Goal: Information Seeking & Learning: Find contact information

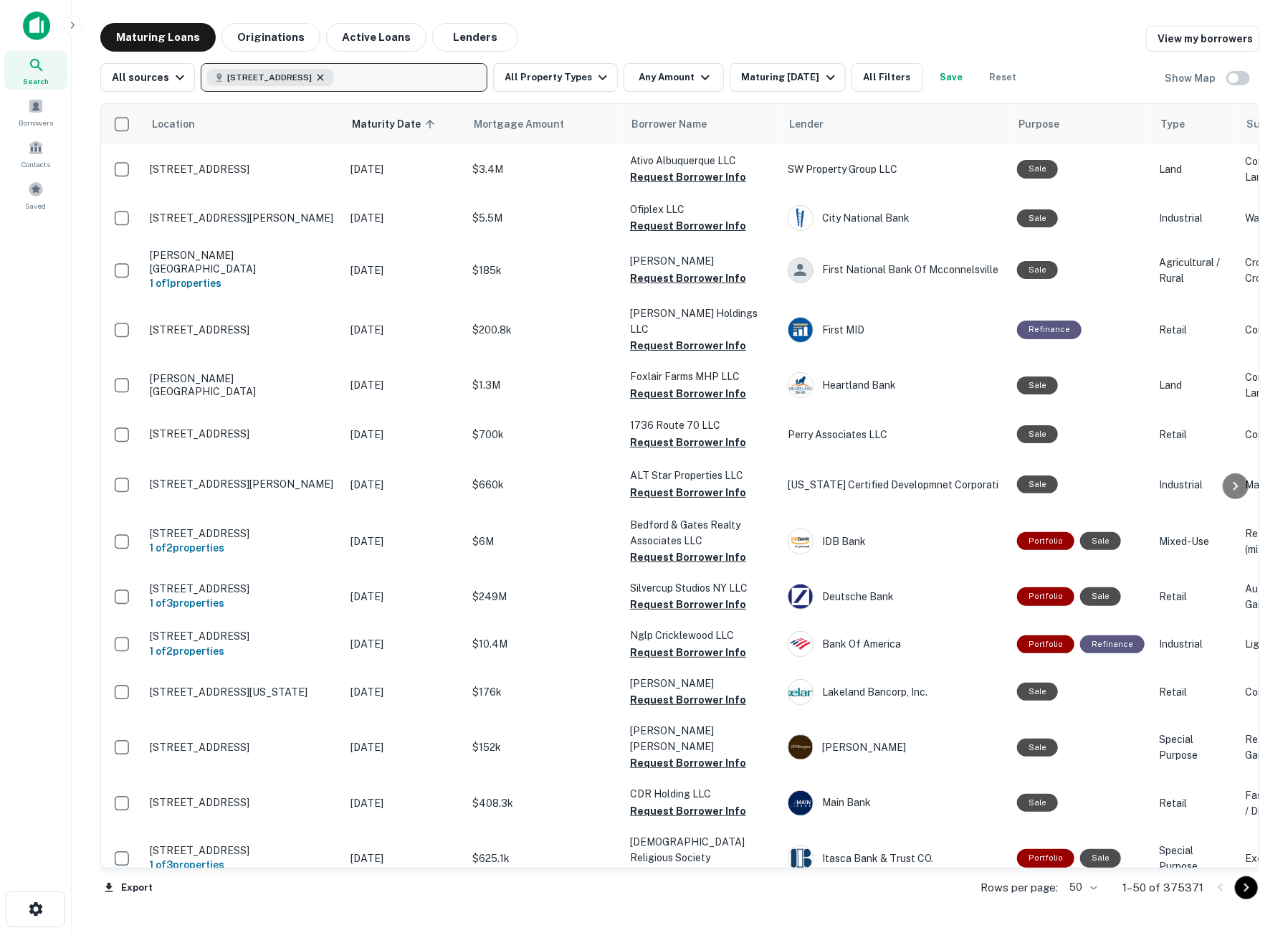
click at [326, 76] on icon "button" at bounding box center [320, 77] width 12 height 12
click at [342, 78] on p "Enter addresses, locations or lender names" at bounding box center [329, 76] width 232 height 17
click at [340, 78] on p "Enter addresses, locations or lender names" at bounding box center [329, 76] width 232 height 17
click at [324, 65] on button "Enter addresses, locations or lender names" at bounding box center [344, 77] width 287 height 28
click at [341, 77] on p "Enter addresses, locations or lender names" at bounding box center [329, 76] width 232 height 17
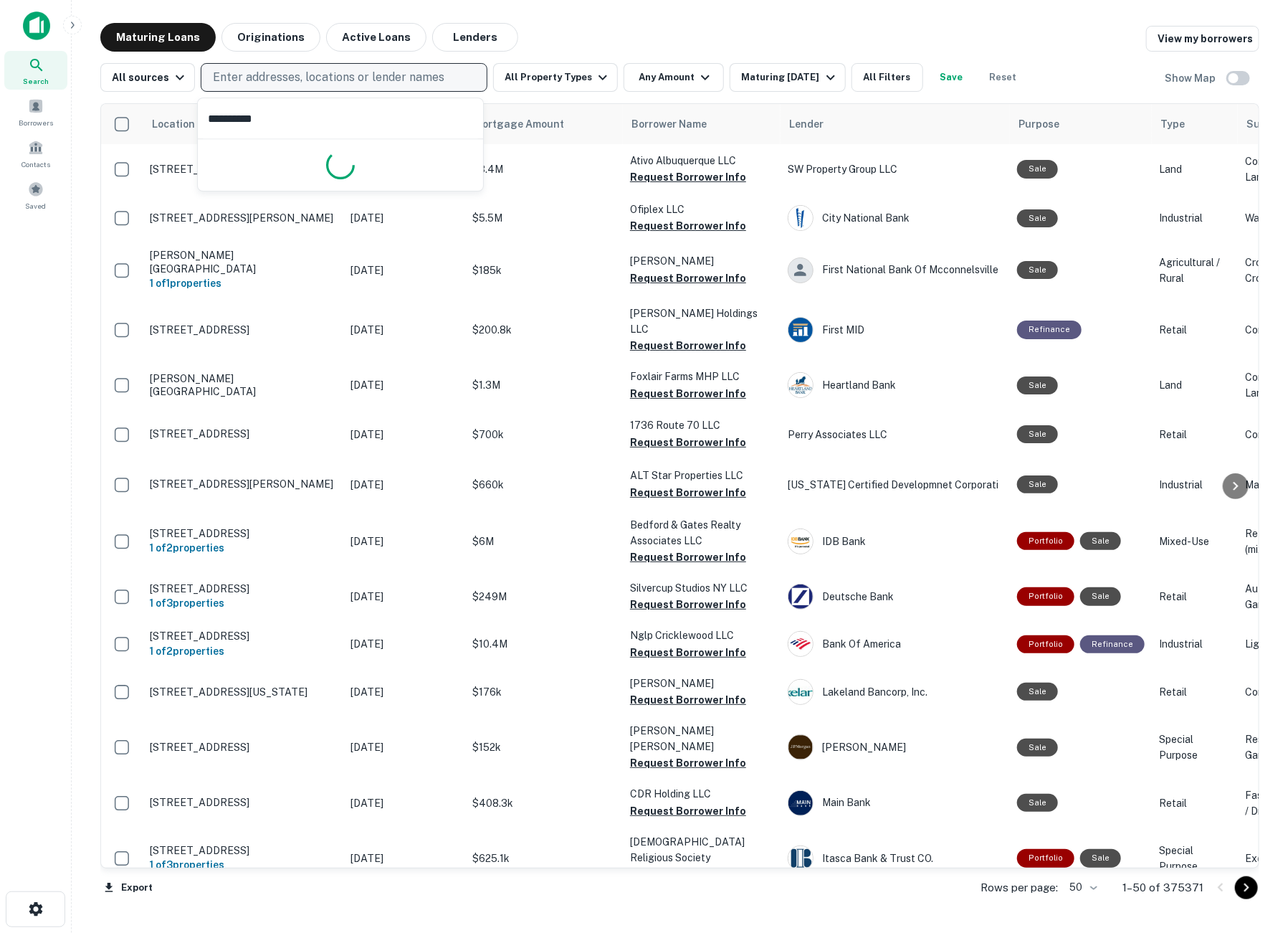
type input "**********"
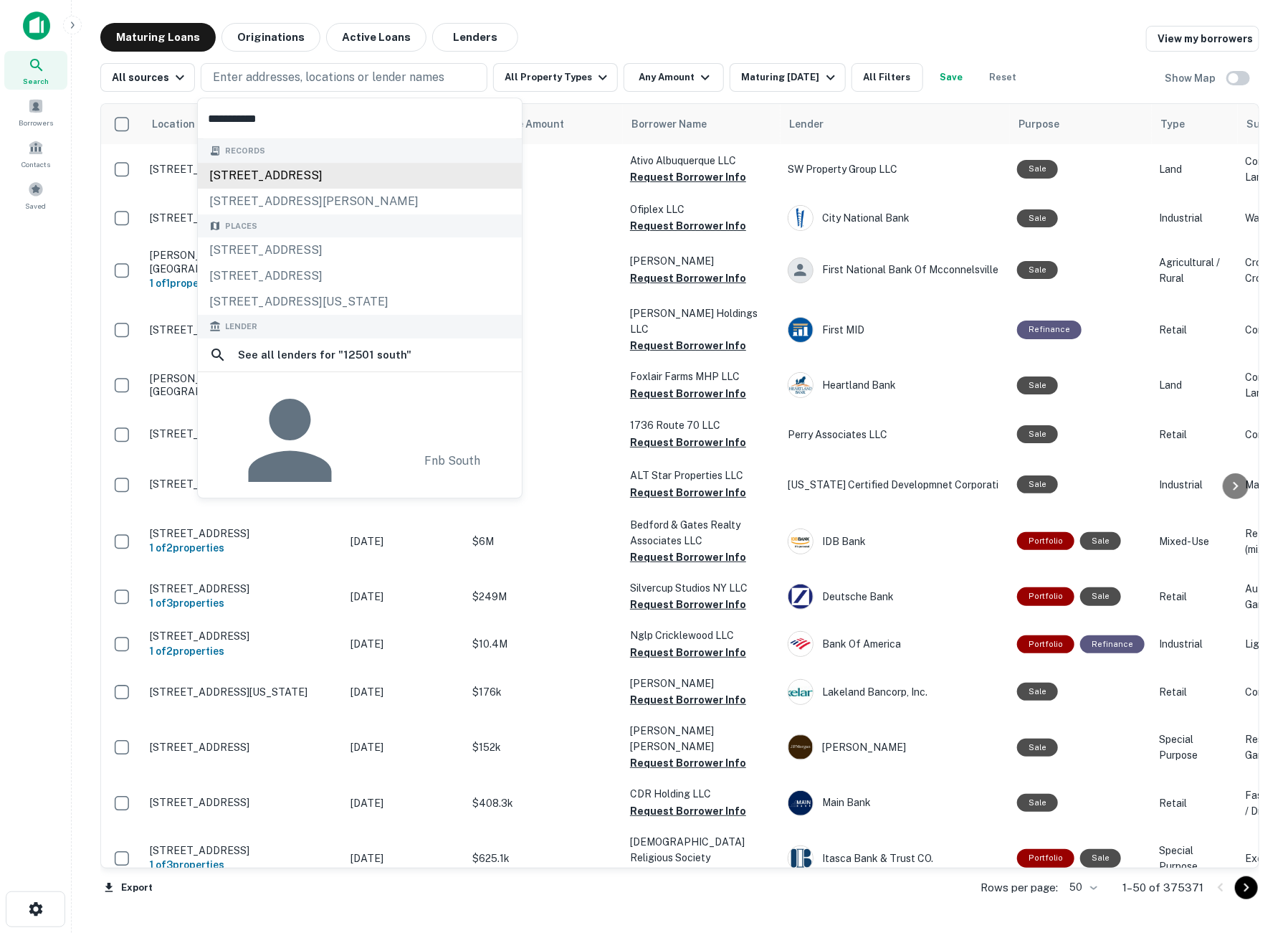
click at [317, 178] on div "12501 south fwy, burleson, tx, 76028" at bounding box center [360, 175] width 324 height 26
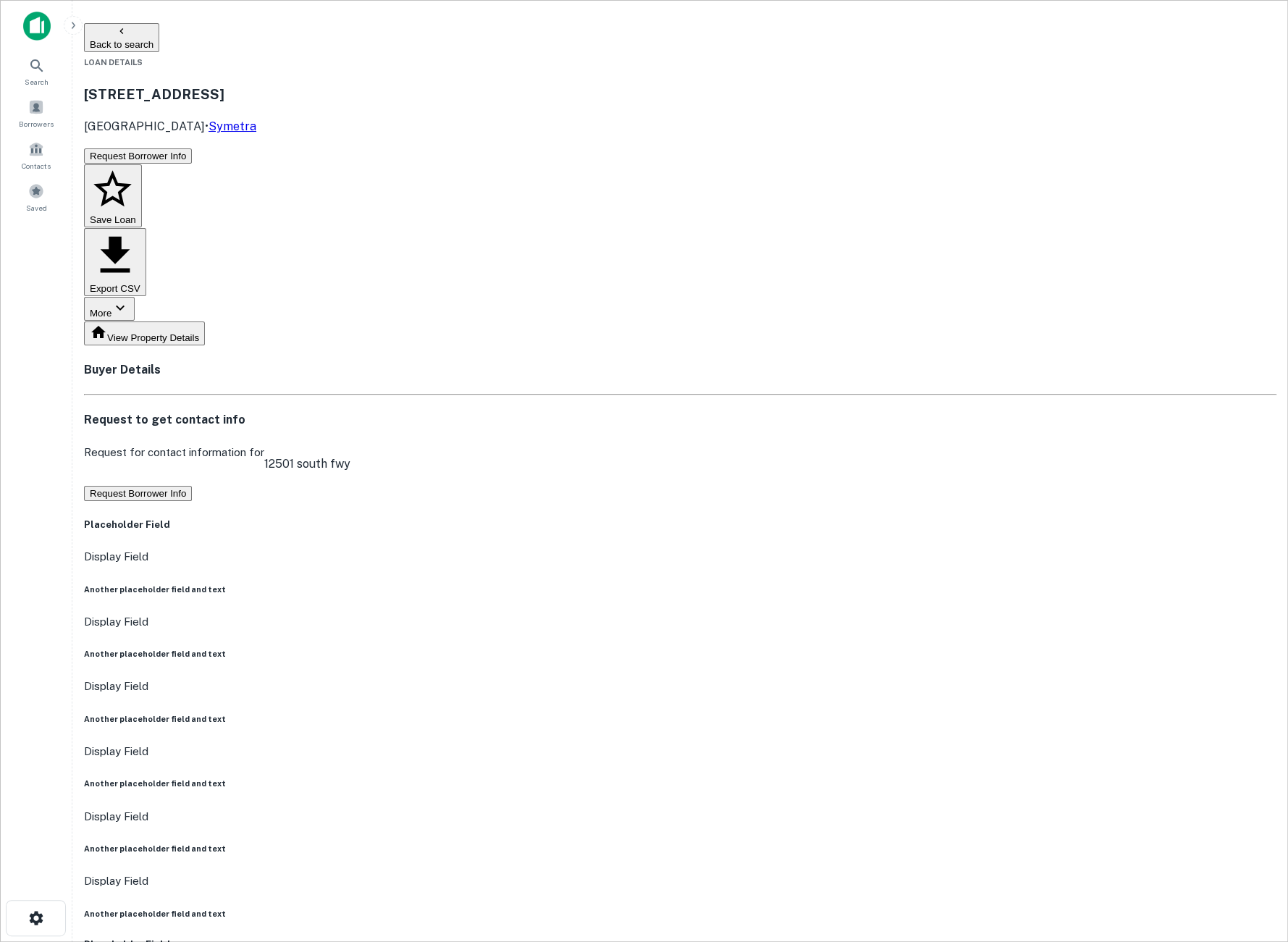
click at [192, 485] on button "Request Borrower Info" at bounding box center [138, 493] width 108 height 15
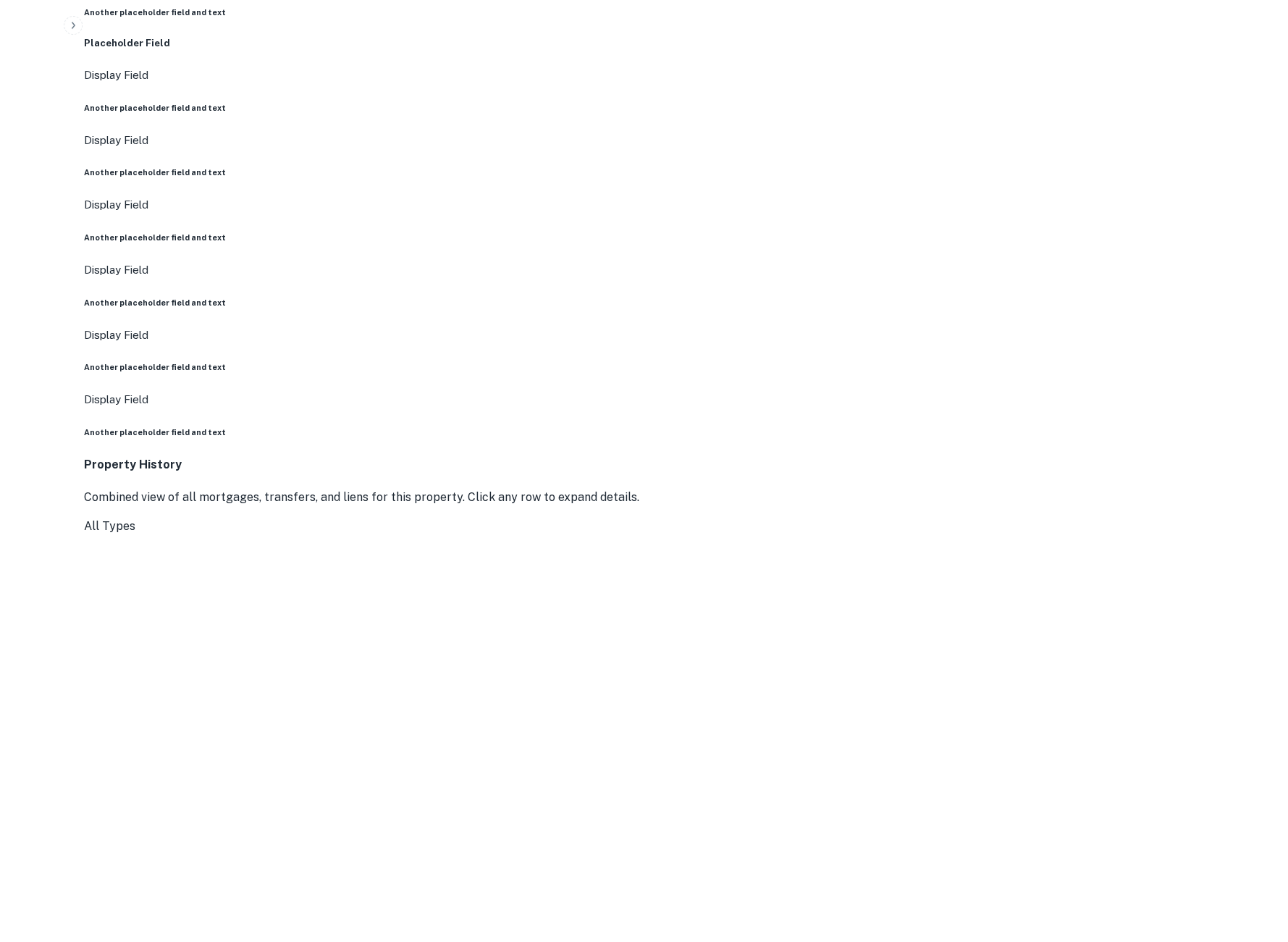
scroll to position [1206, 0]
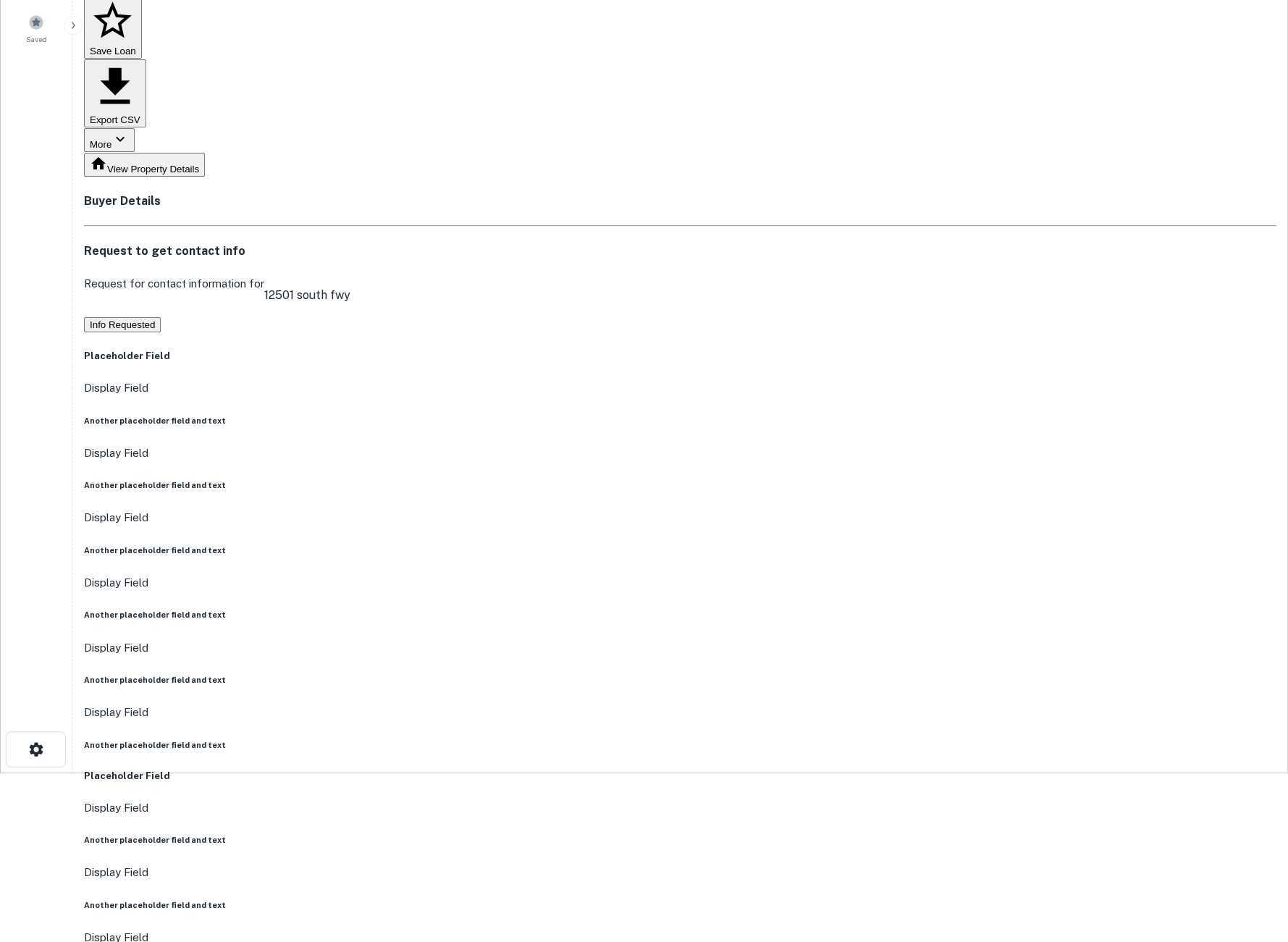
scroll to position [0, 0]
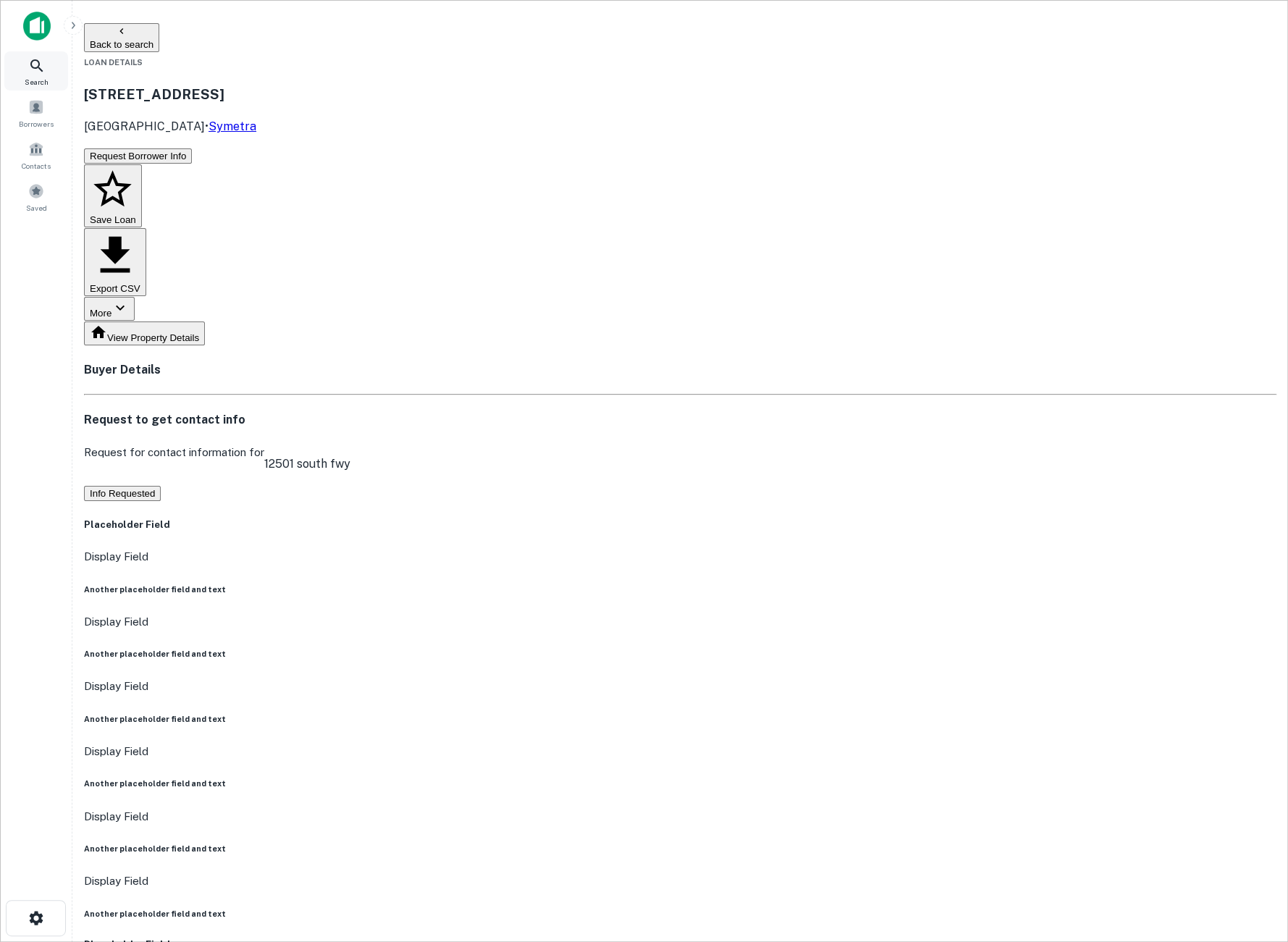
click at [37, 77] on span "Search" at bounding box center [36, 82] width 24 height 12
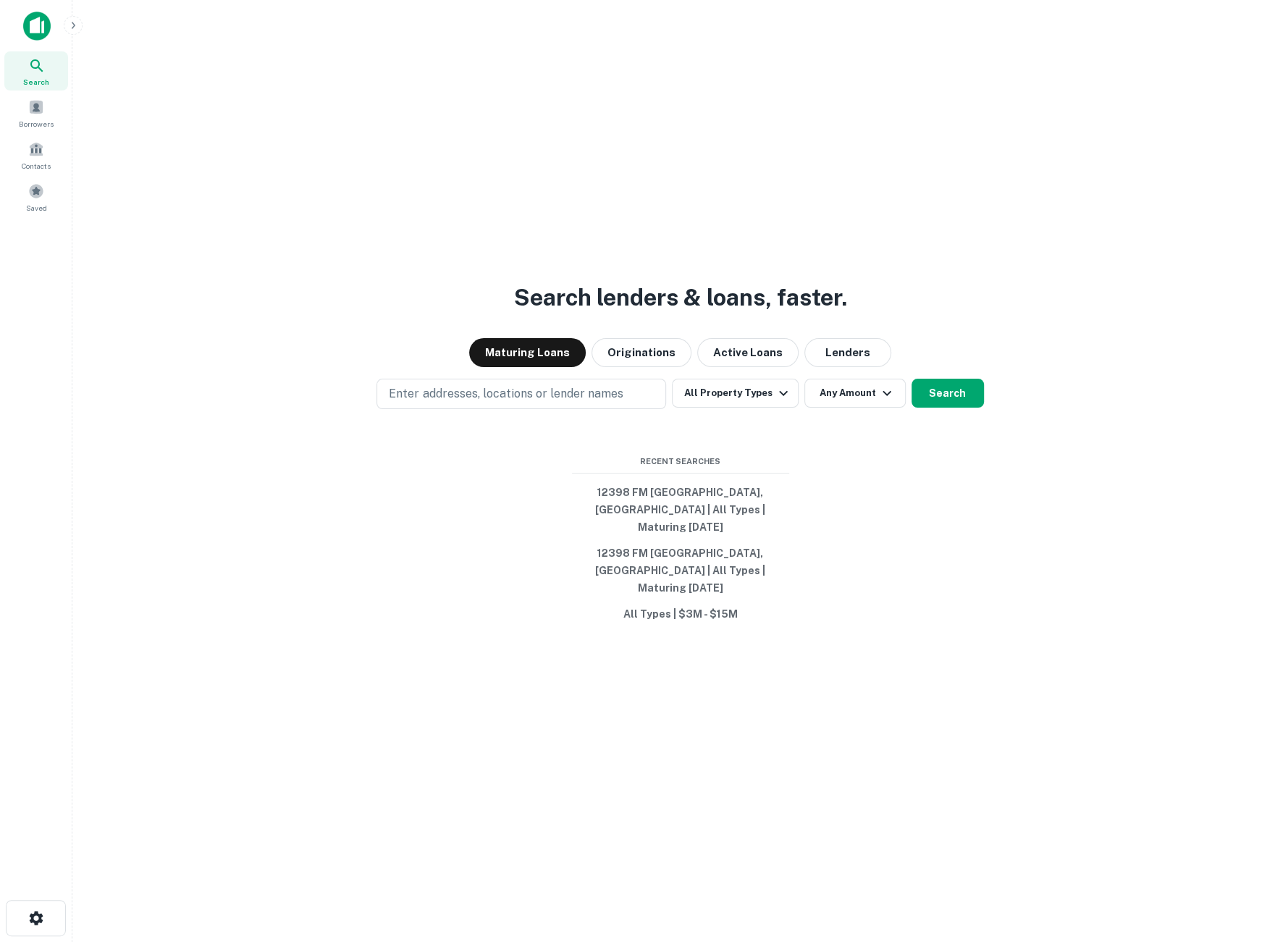
click at [547, 403] on p "Enter addresses, locations or lender names" at bounding box center [505, 393] width 234 height 17
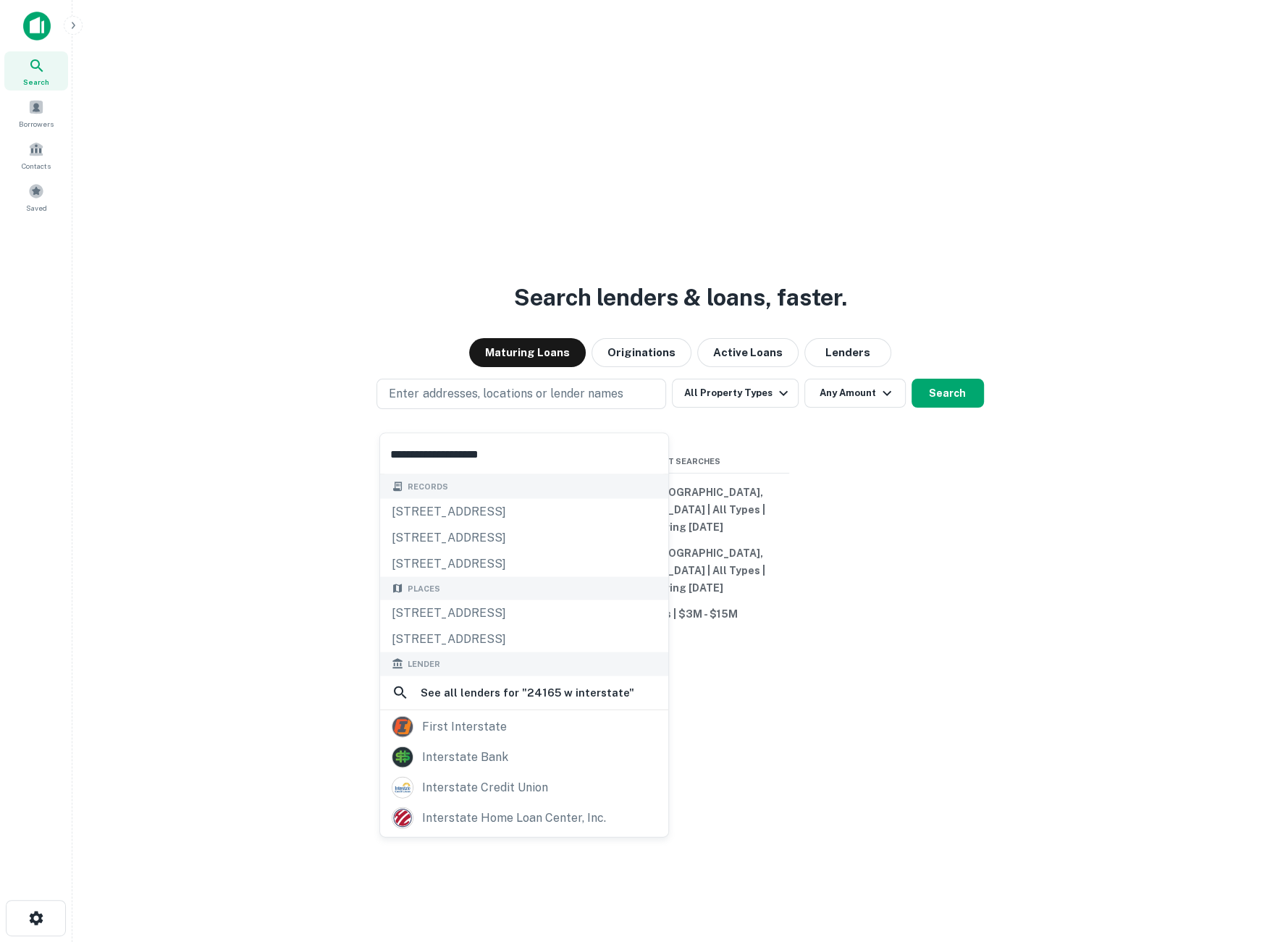
type input "**********"
click at [528, 508] on div "24165 w interstate 10, san antonio, tx, 78257" at bounding box center [524, 510] width 288 height 26
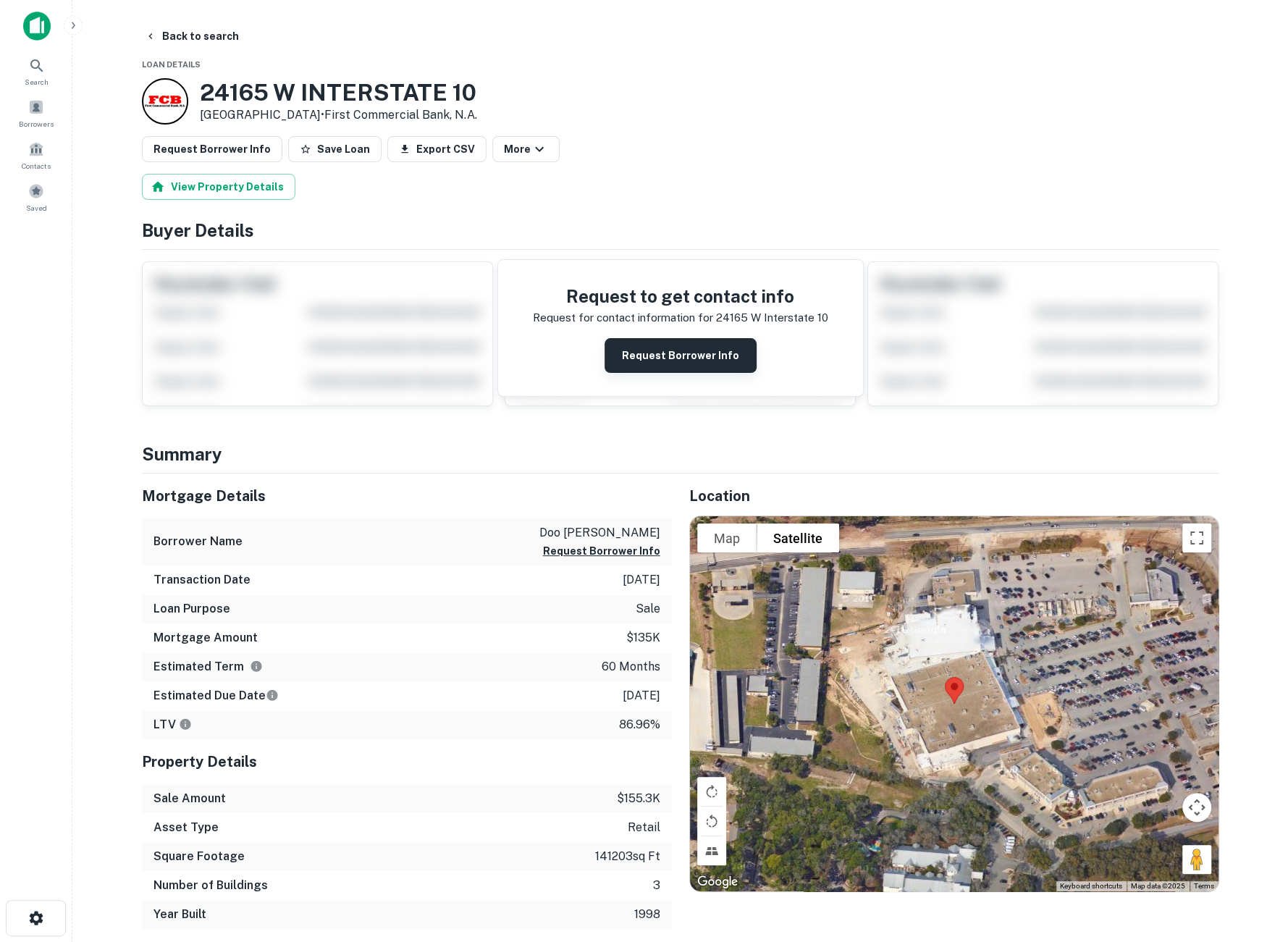
click at [636, 363] on button "Request Borrower Info" at bounding box center [680, 355] width 152 height 35
click at [37, 65] on icon at bounding box center [36, 65] width 17 height 17
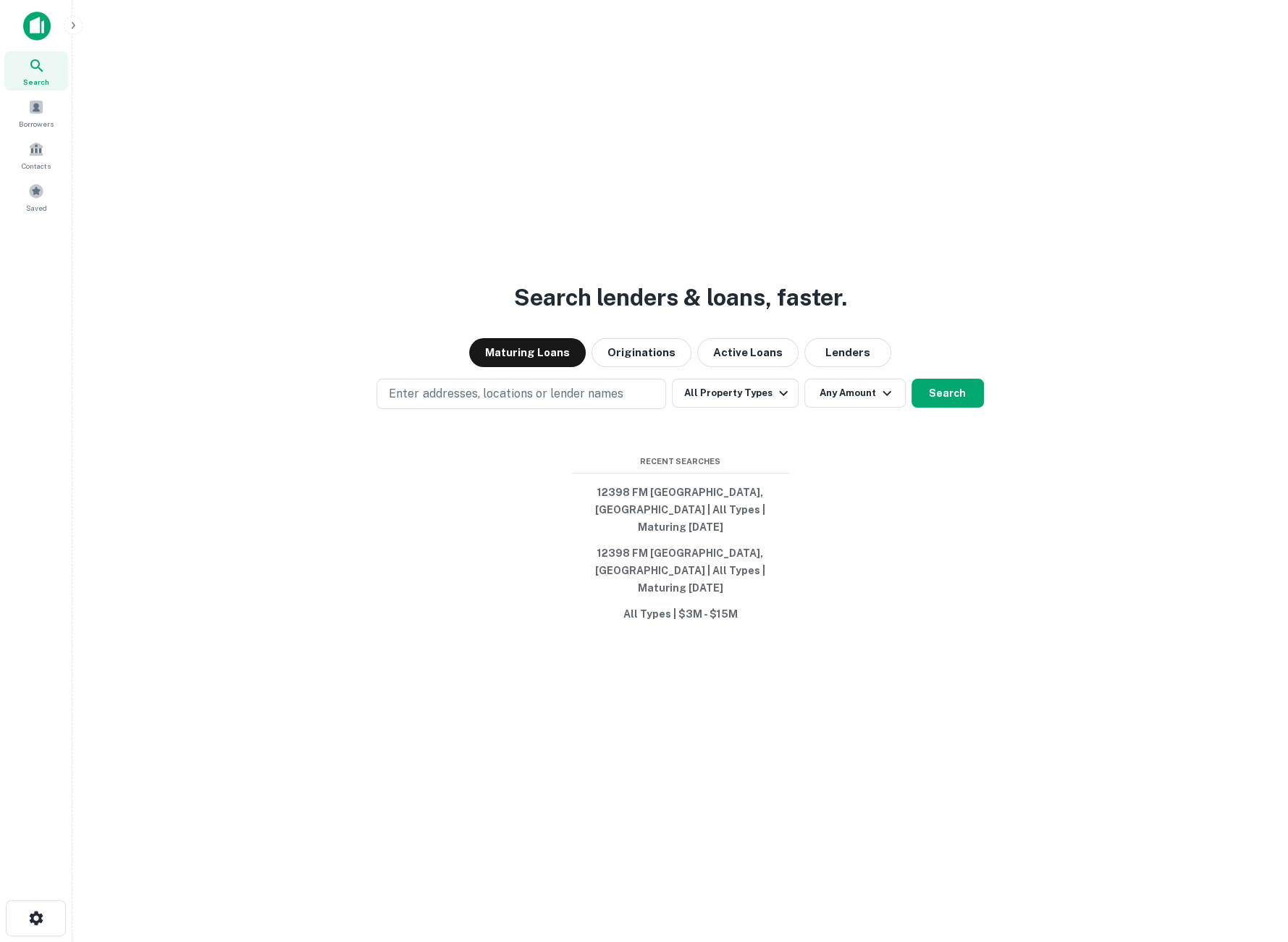
click at [531, 403] on p "Enter addresses, locations or lender names" at bounding box center [505, 393] width 234 height 17
type input "**********"
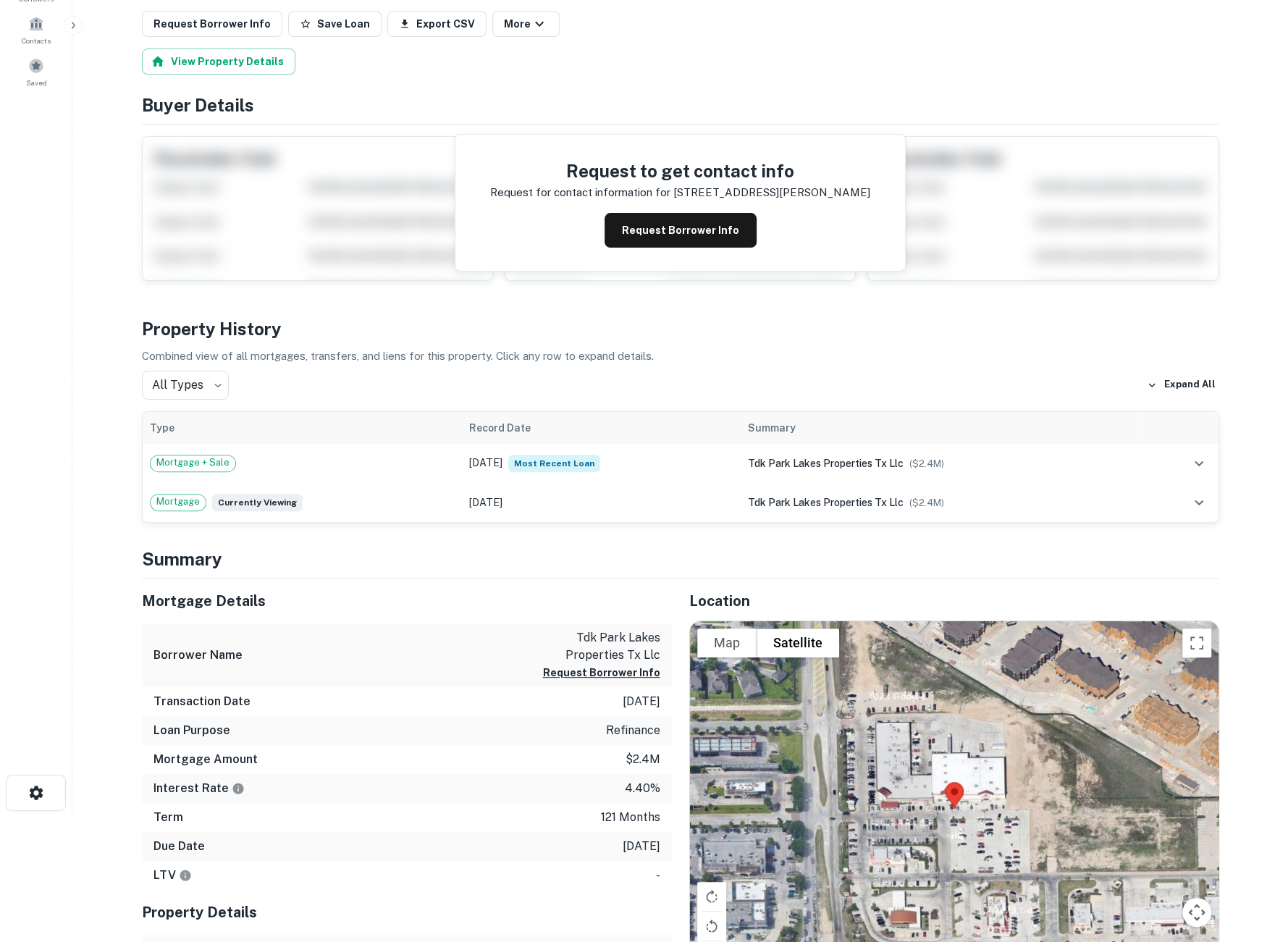
scroll to position [161, 0]
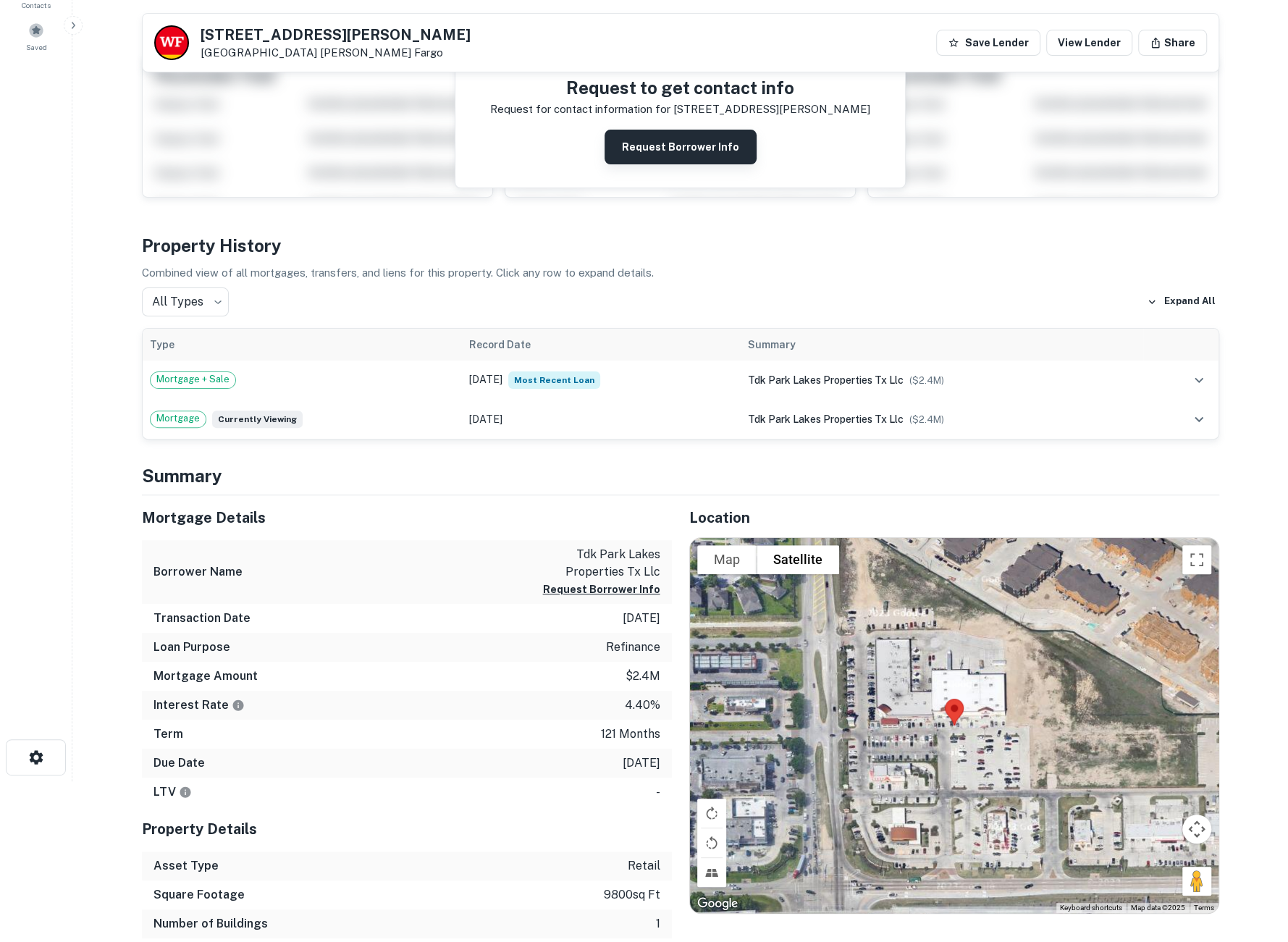
click at [672, 148] on button "Request Borrower Info" at bounding box center [680, 146] width 152 height 35
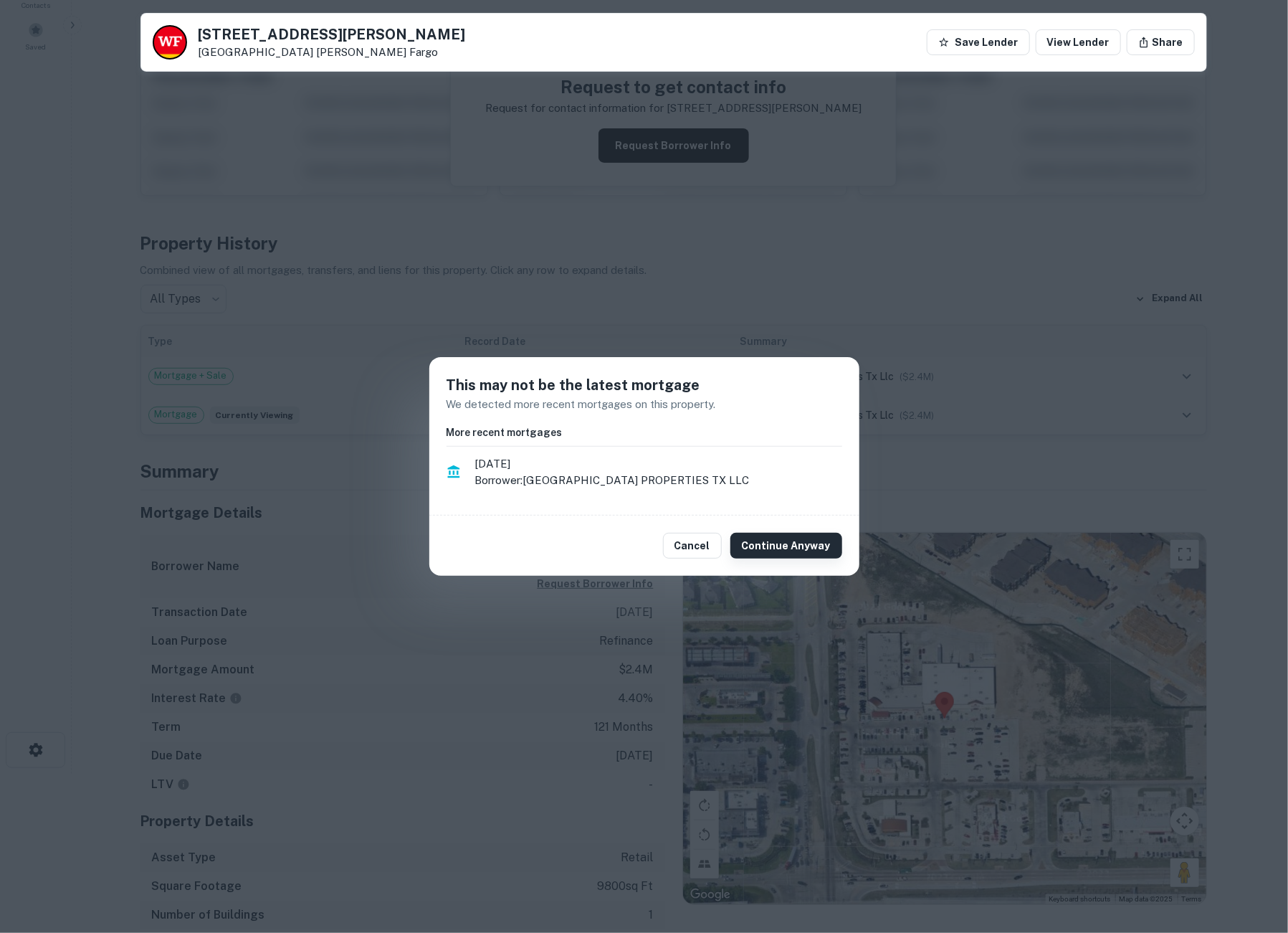
click at [803, 543] on button "Continue Anyway" at bounding box center [786, 545] width 112 height 26
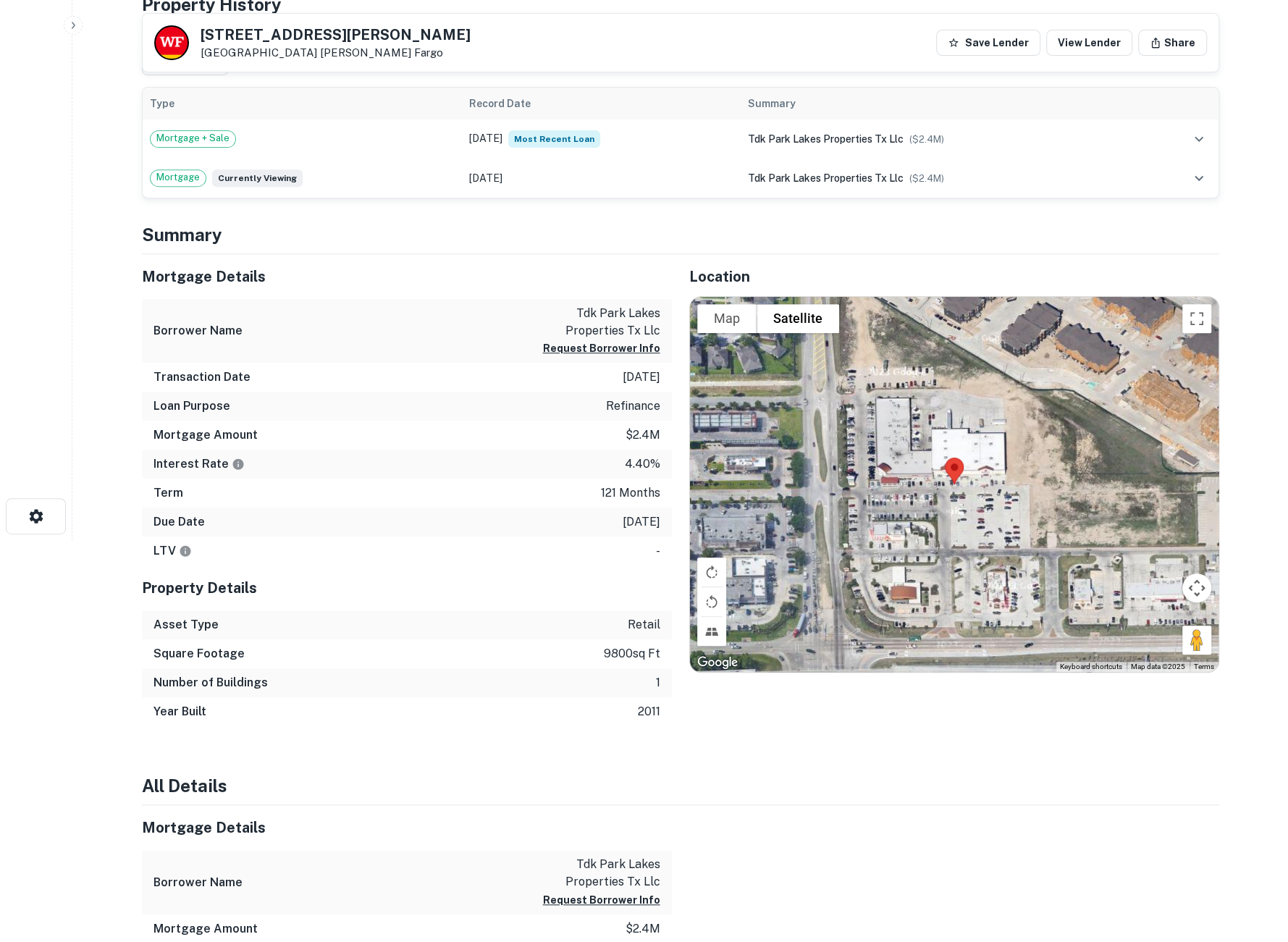
scroll to position [0, 0]
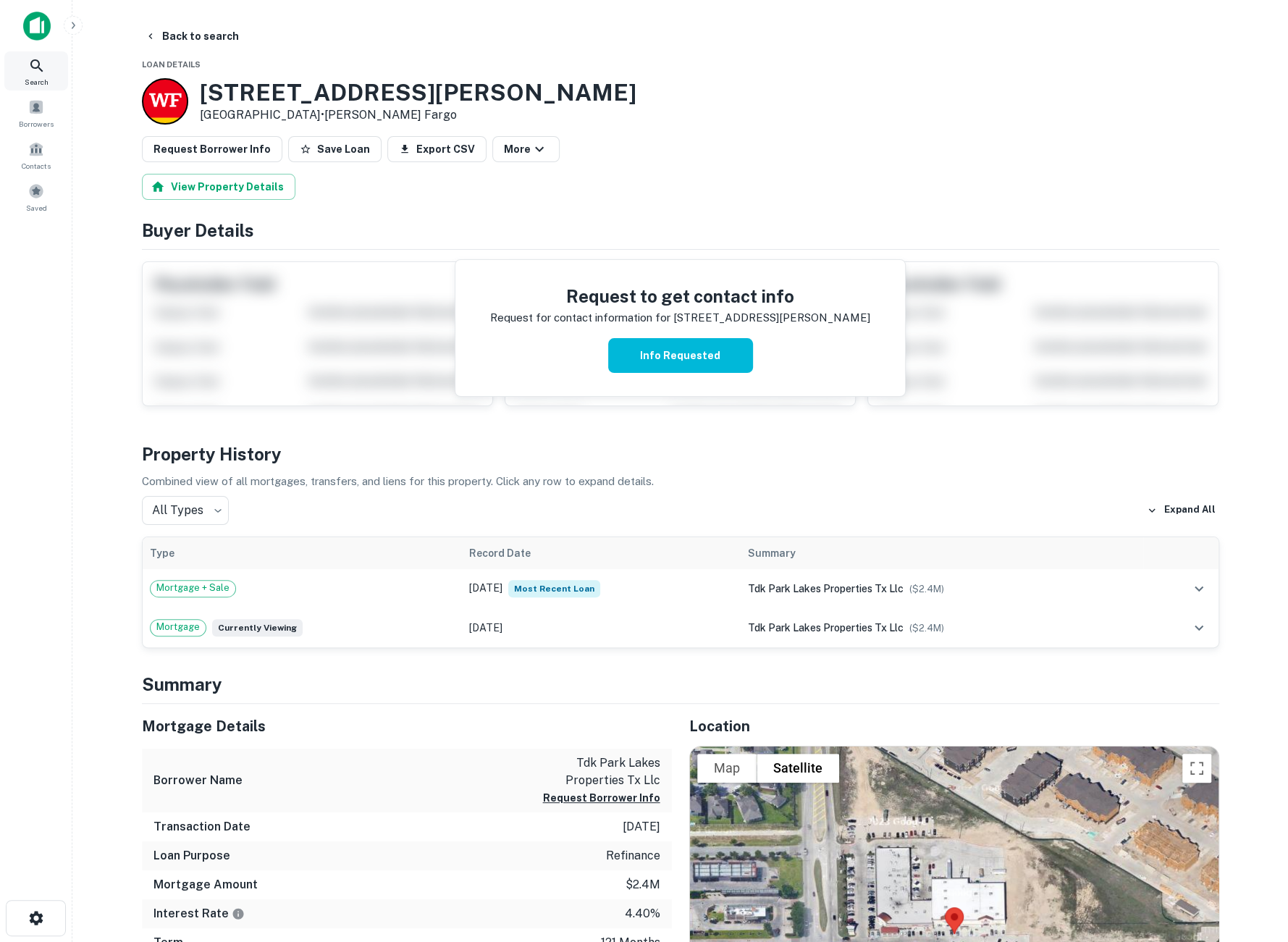
click at [47, 74] on div "Search" at bounding box center [36, 71] width 64 height 39
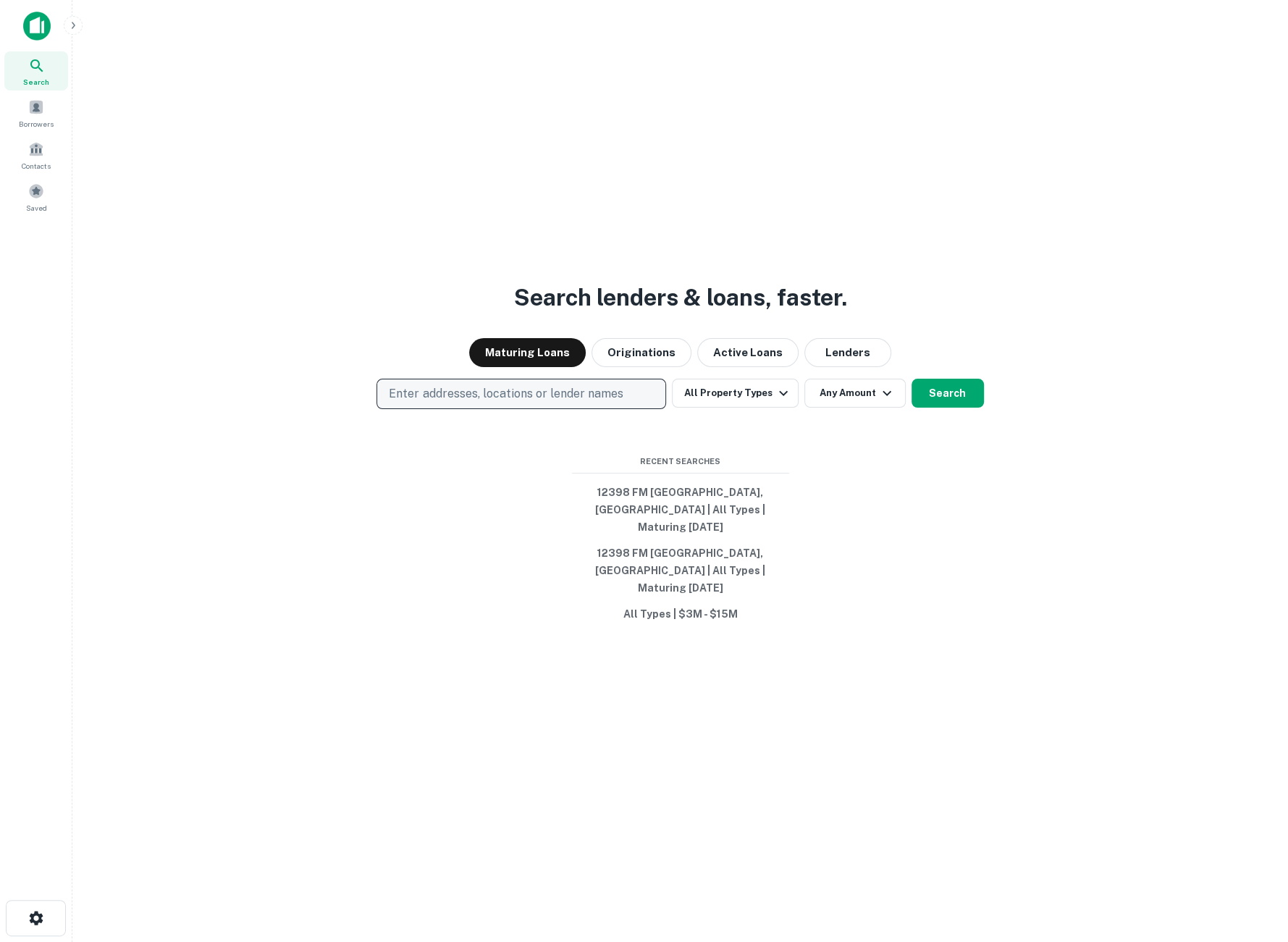
click at [461, 403] on p "Enter addresses, locations or lender names" at bounding box center [505, 393] width 234 height 17
type input "**********"
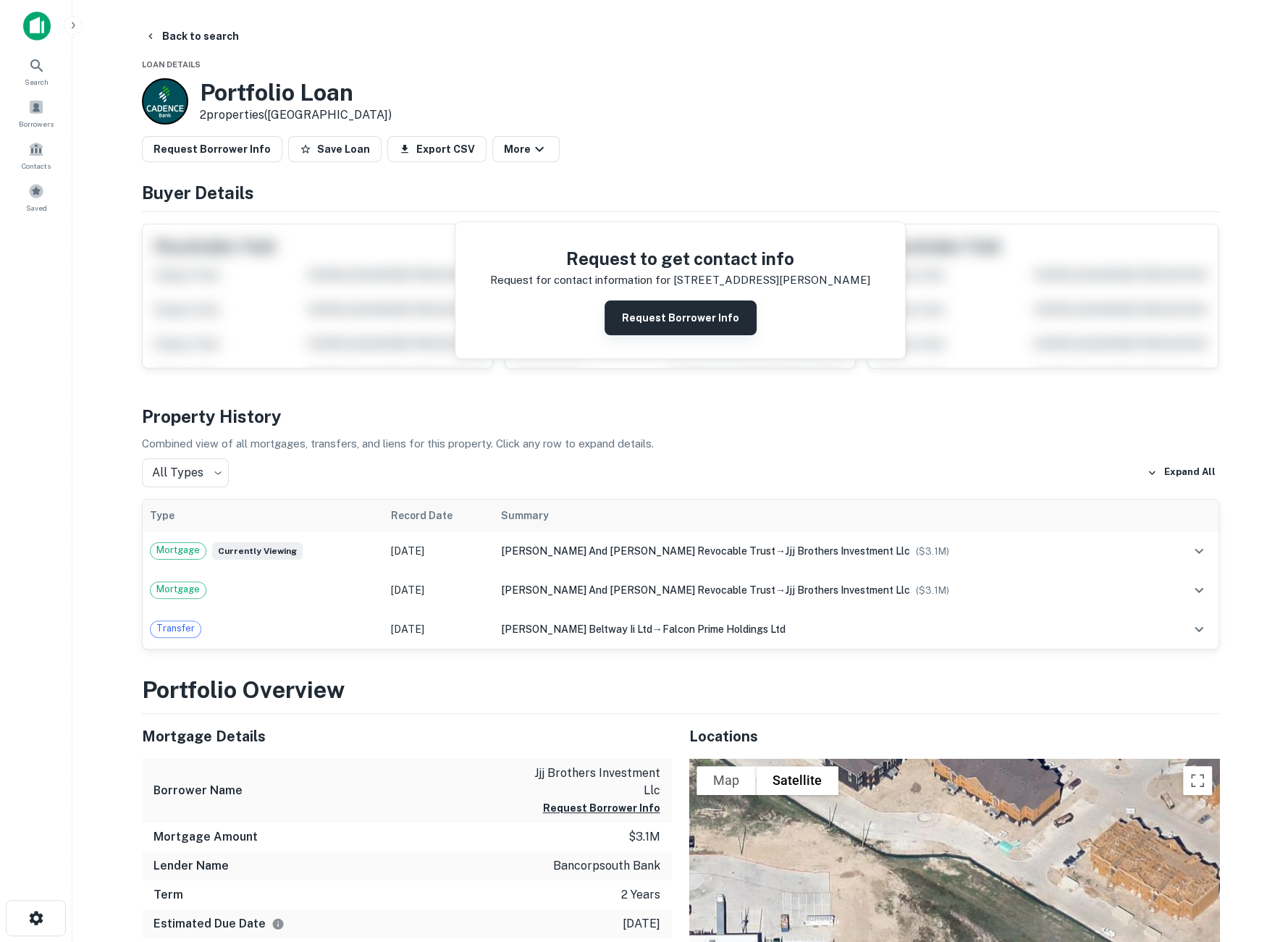
click at [674, 315] on button "Request Borrower Info" at bounding box center [680, 318] width 152 height 35
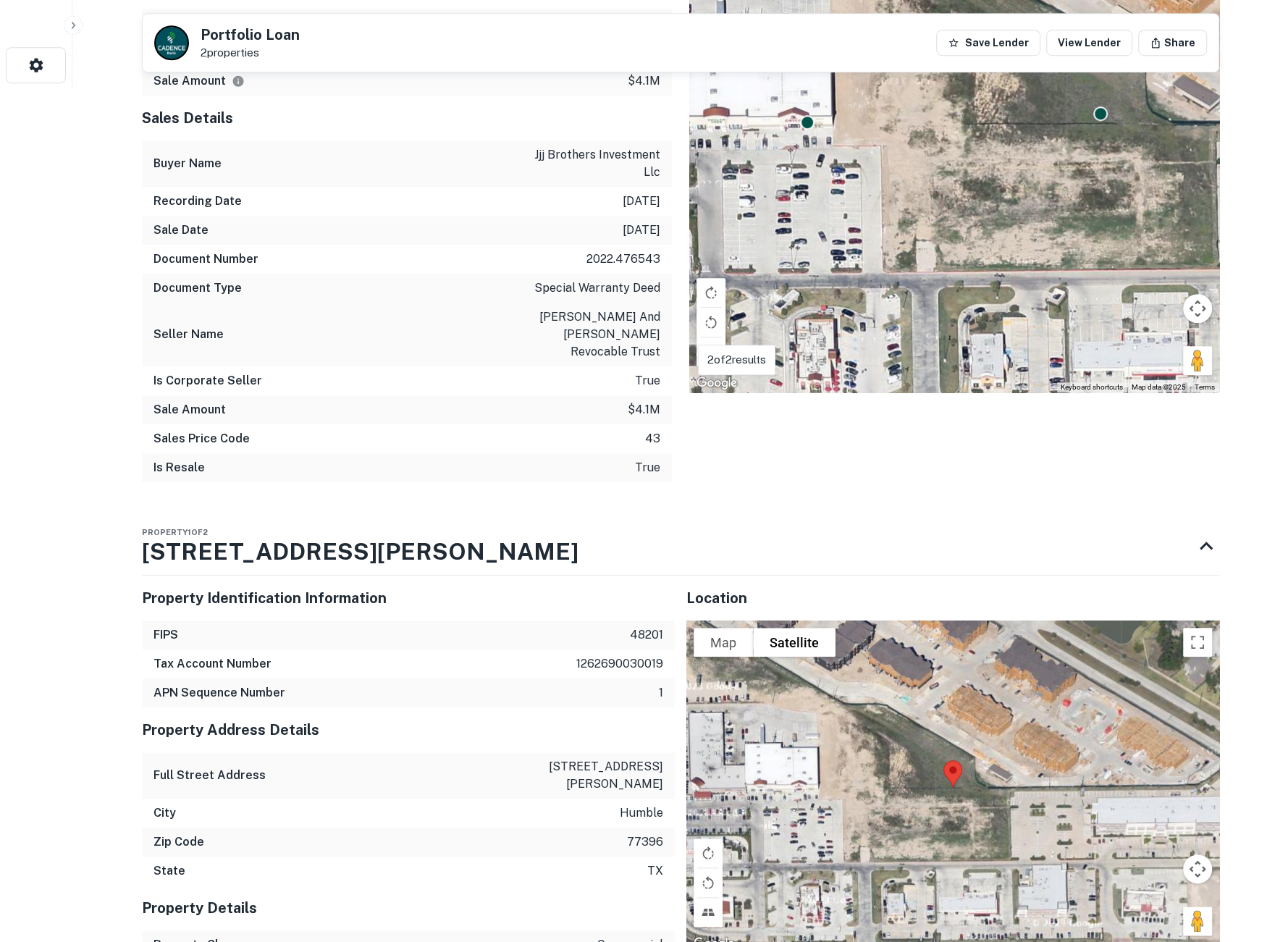
scroll to position [483, 0]
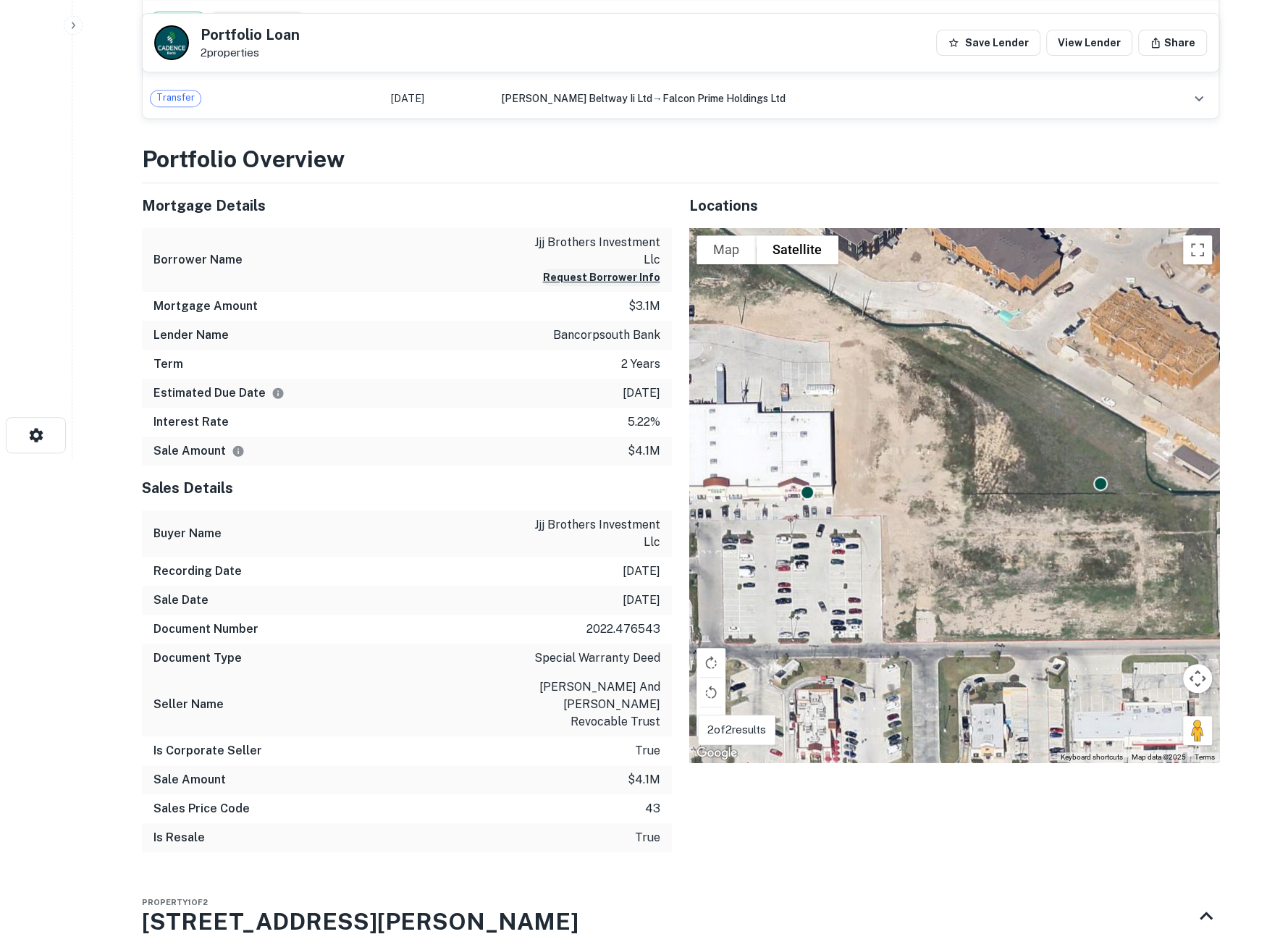
click at [637, 273] on button "Request Borrower Info" at bounding box center [601, 276] width 118 height 17
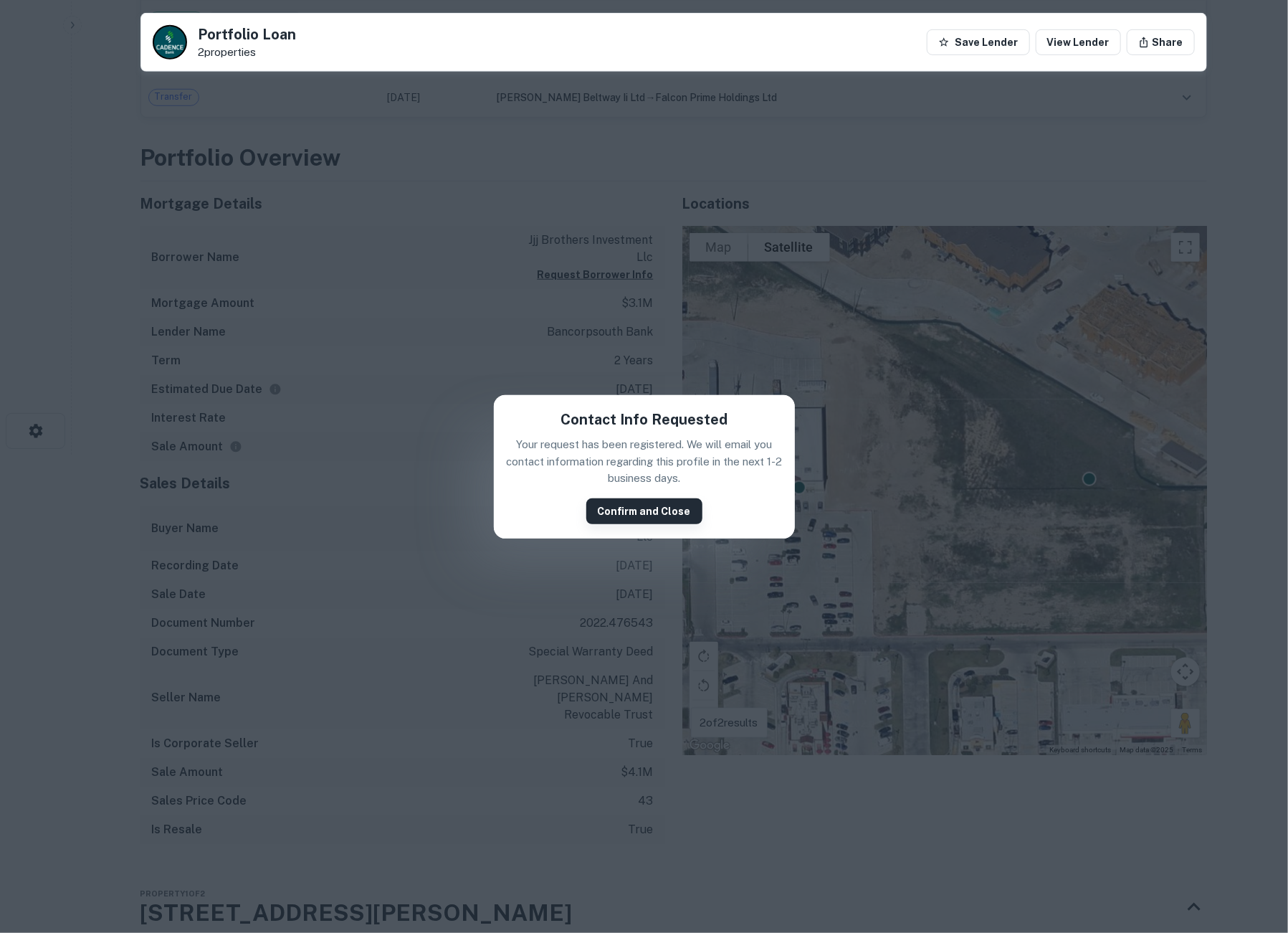
click at [629, 513] on button "Confirm and Close" at bounding box center [644, 511] width 116 height 26
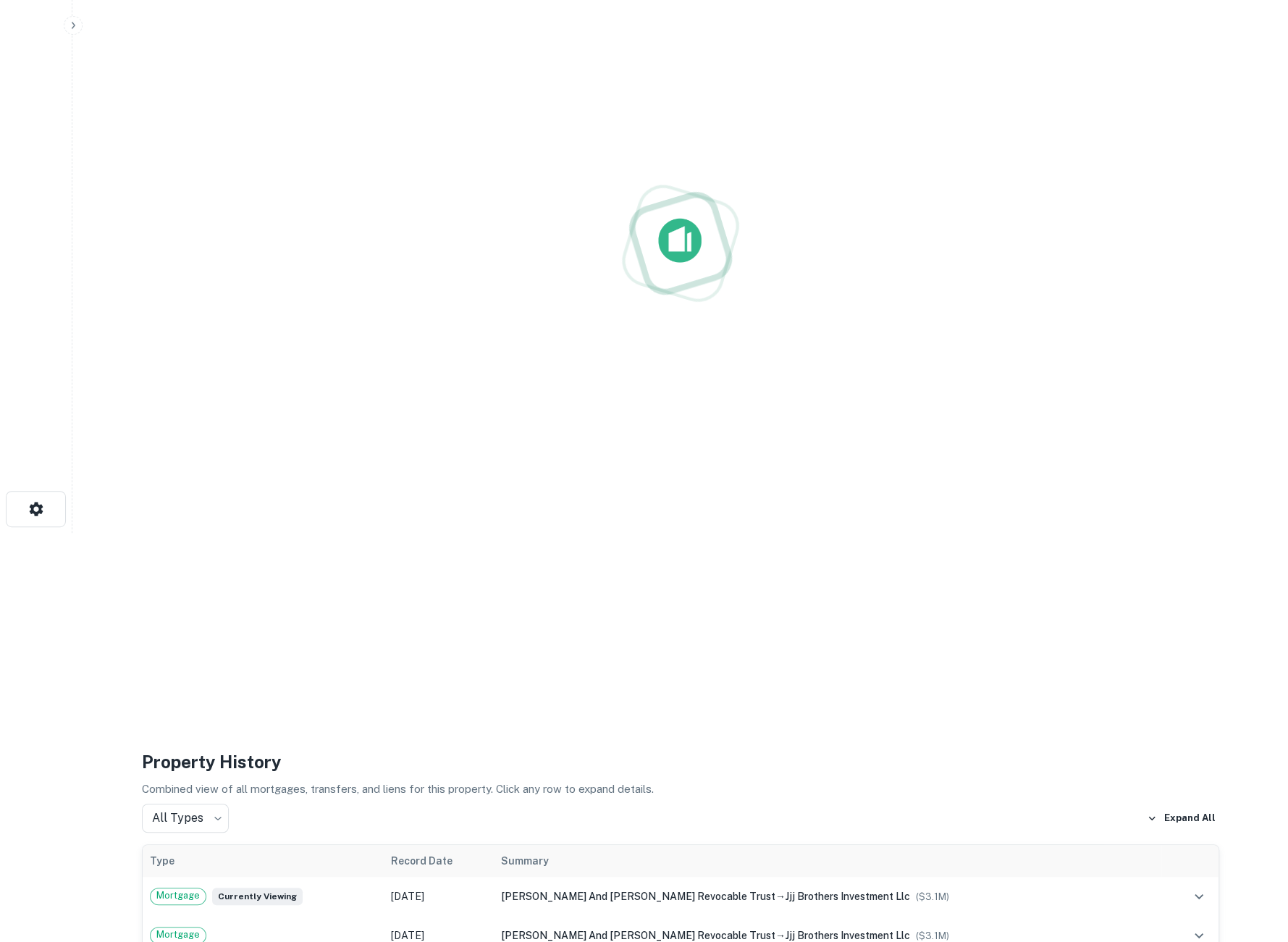
scroll to position [0, 0]
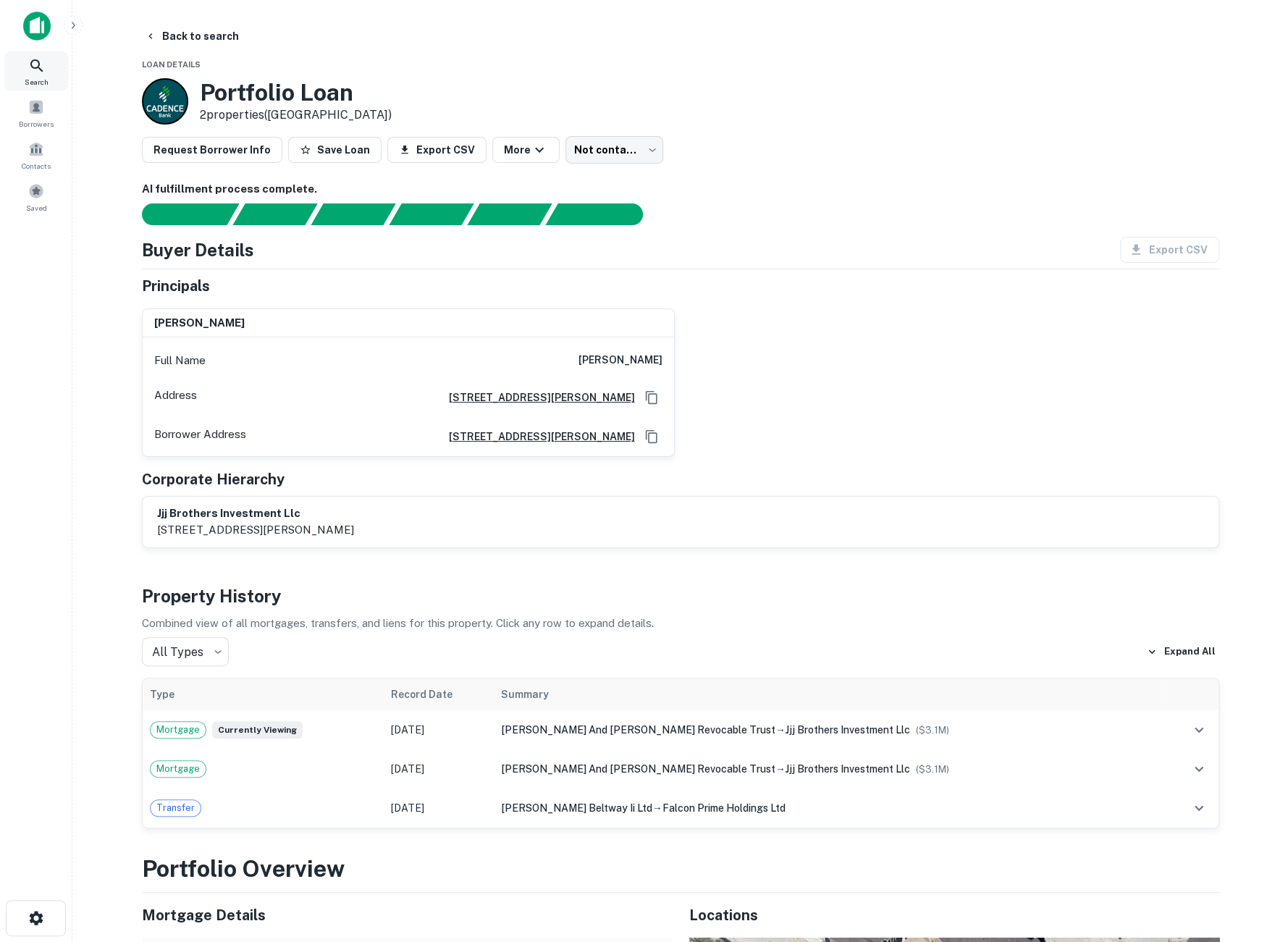
click at [38, 71] on icon at bounding box center [36, 65] width 17 height 17
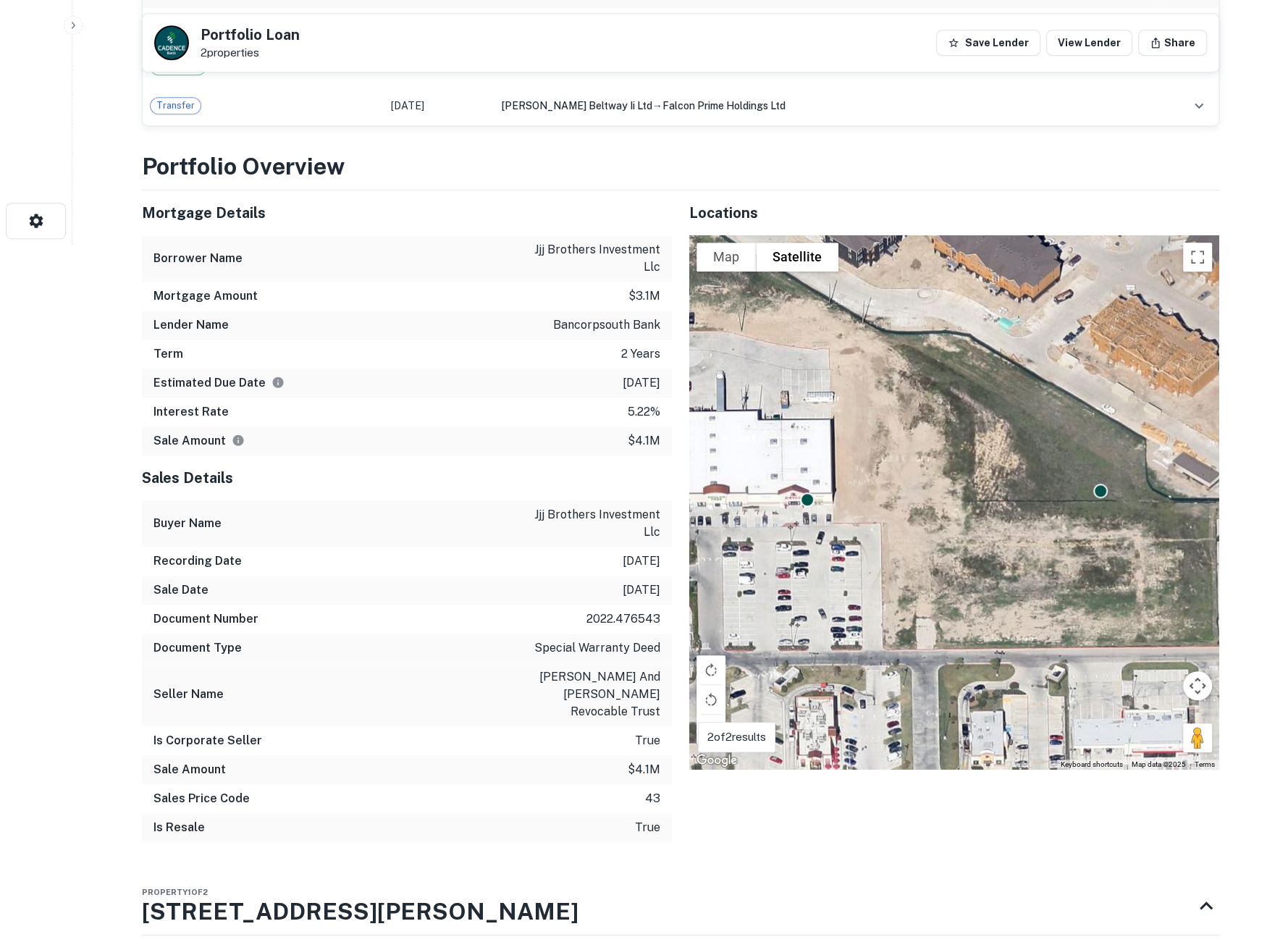
scroll to position [725, 0]
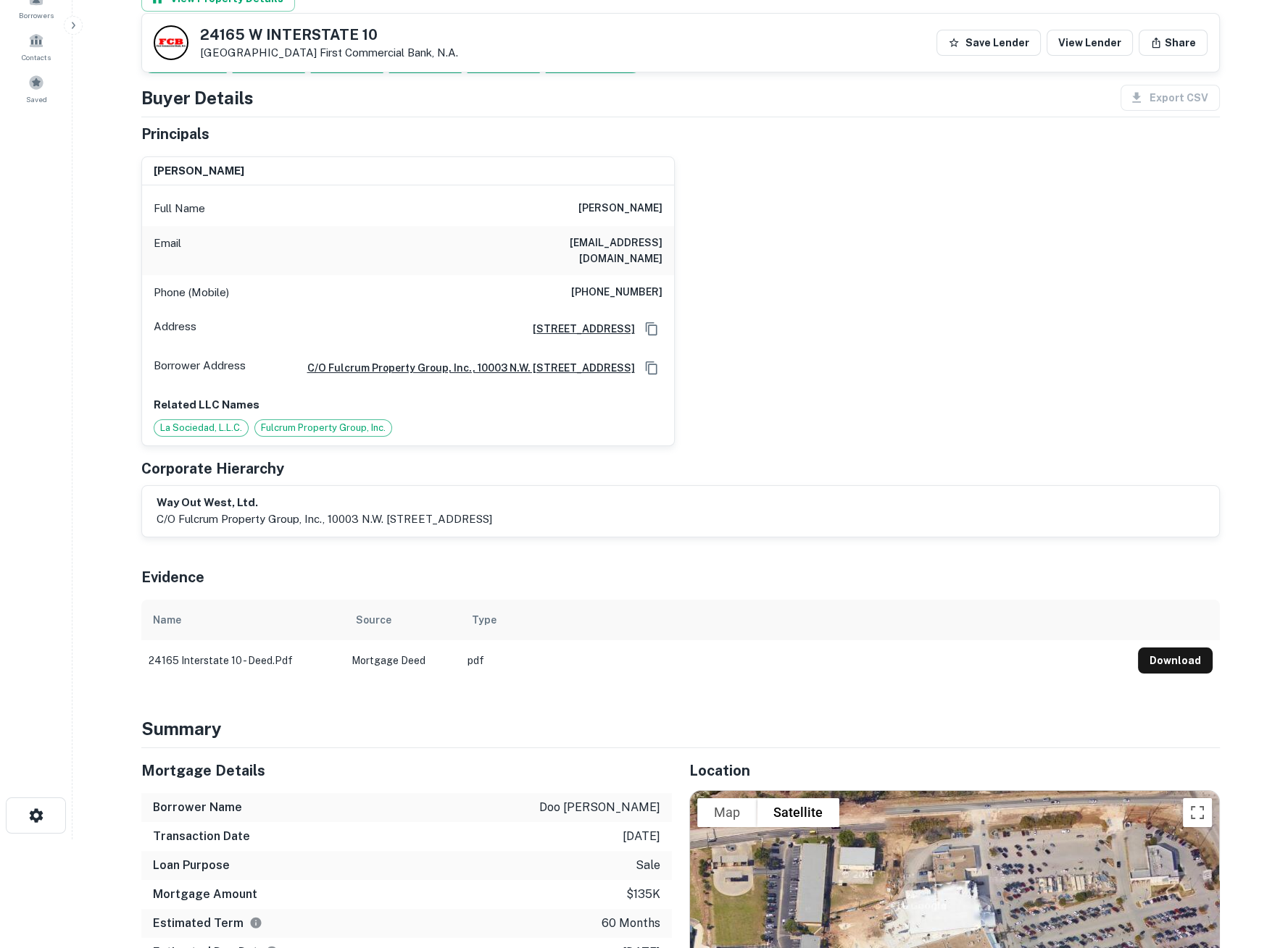
scroll to position [81, 0]
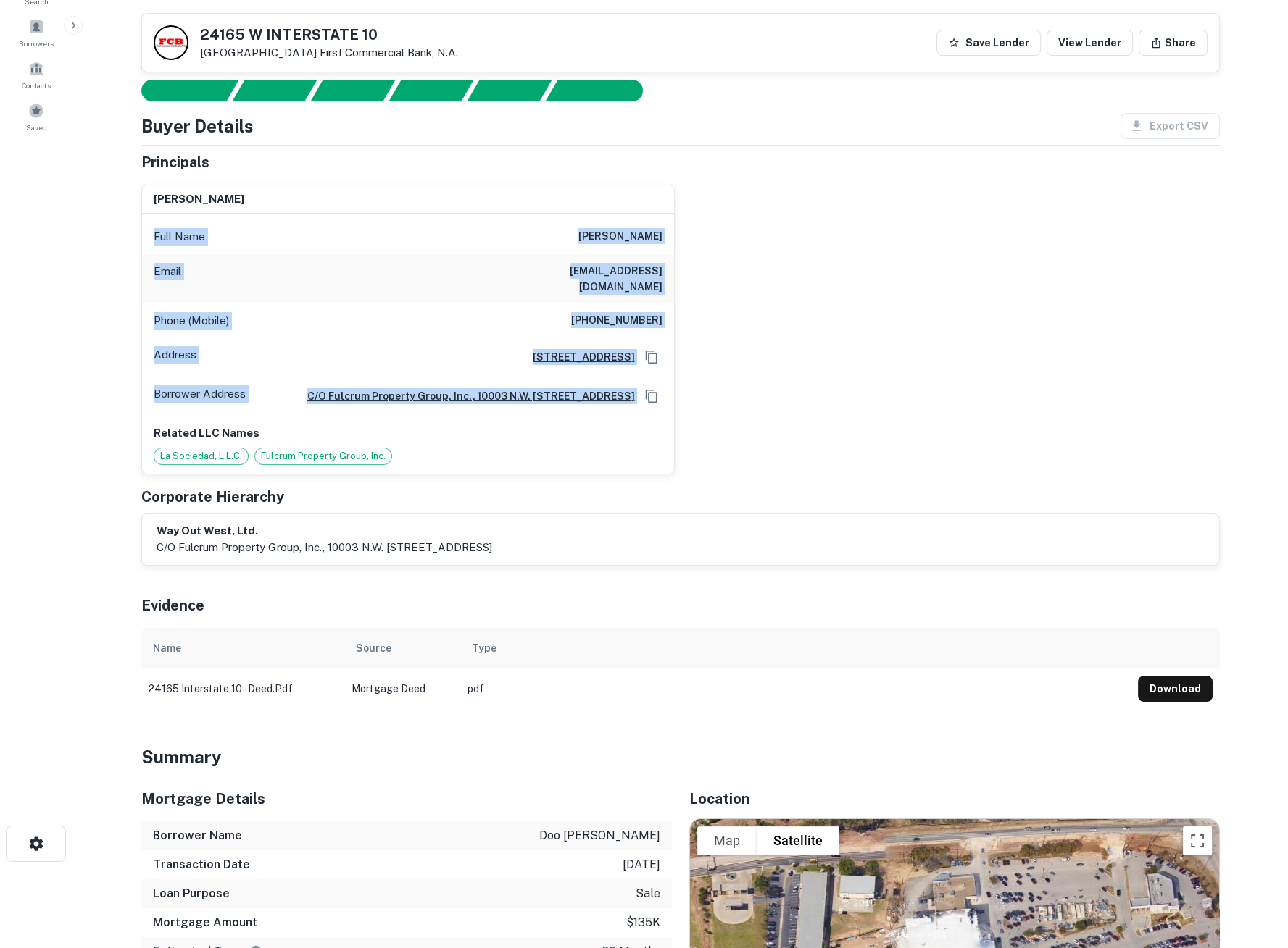
drag, startPoint x: 643, startPoint y: 407, endPoint x: 143, endPoint y: 226, distance: 531.8
click at [143, 226] on div "Full Name jerri l miller Email jerrilynnmiller11@gmail.com Phone (Mobile) (918)…" at bounding box center [408, 344] width 532 height 260
copy div "Full Name jerri l miller Email jerrilynnmiller11@gmail.com Phone (Mobile) (918)…"
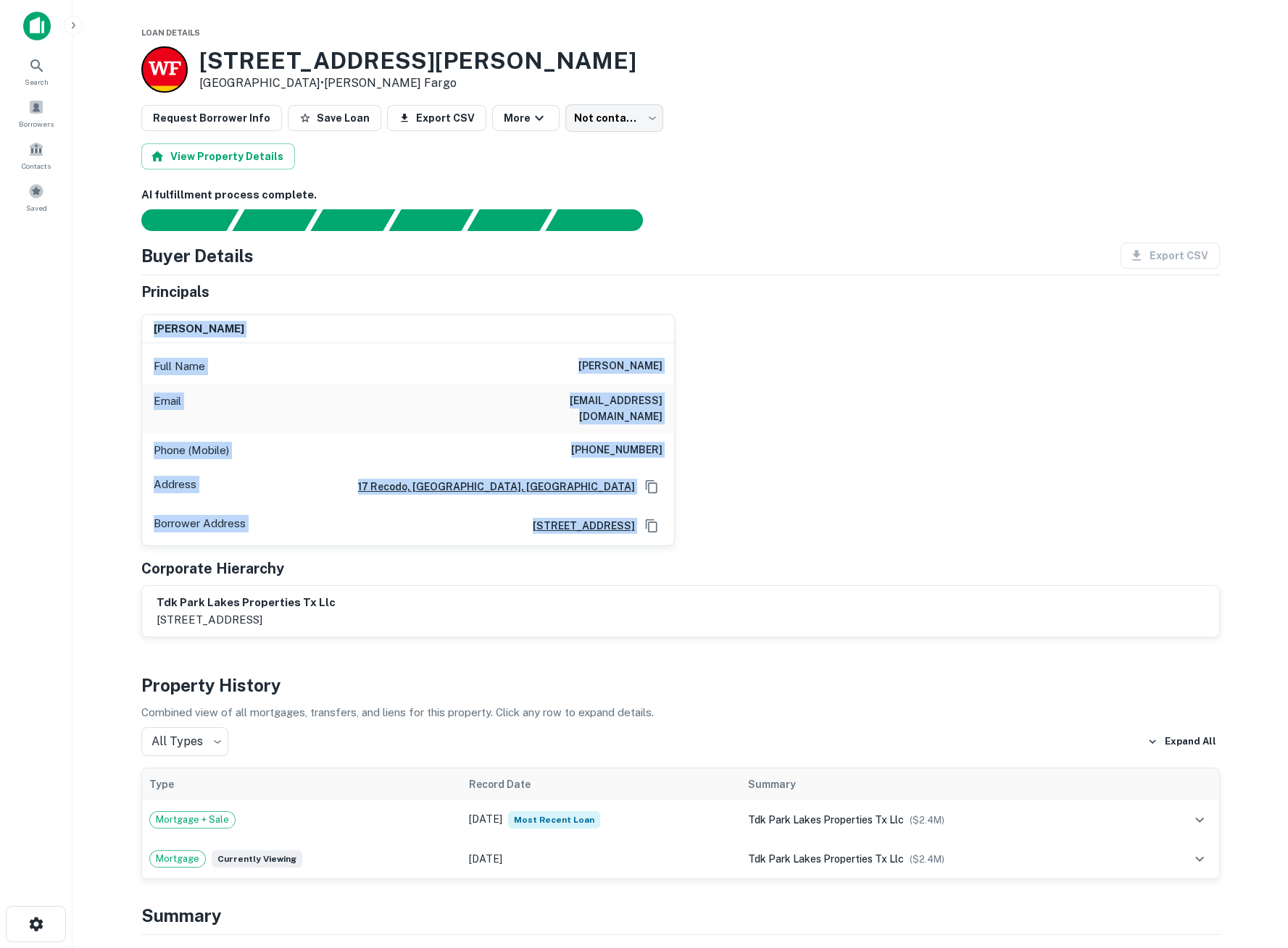
drag, startPoint x: 152, startPoint y: 327, endPoint x: 657, endPoint y: 518, distance: 539.9
click at [657, 518] on div "fang huang Full Name fang huang Email alanahf@hotmail.com Phone (Mobile) (949) …" at bounding box center [408, 430] width 532 height 231
copy div "fang huang Full Name fang huang Email alanahf@hotmail.com Phone (Mobile) (949) …"
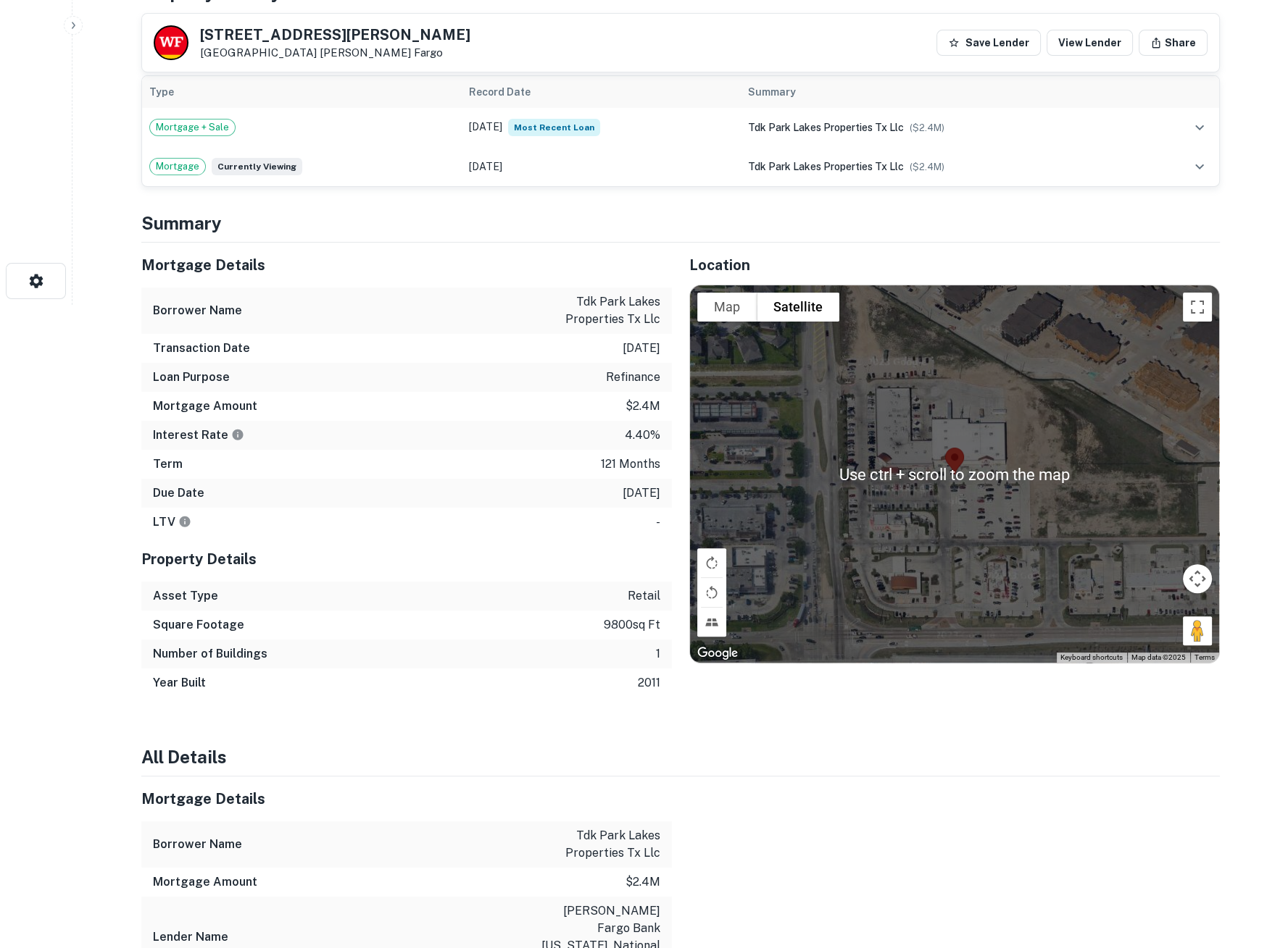
scroll to position [884, 0]
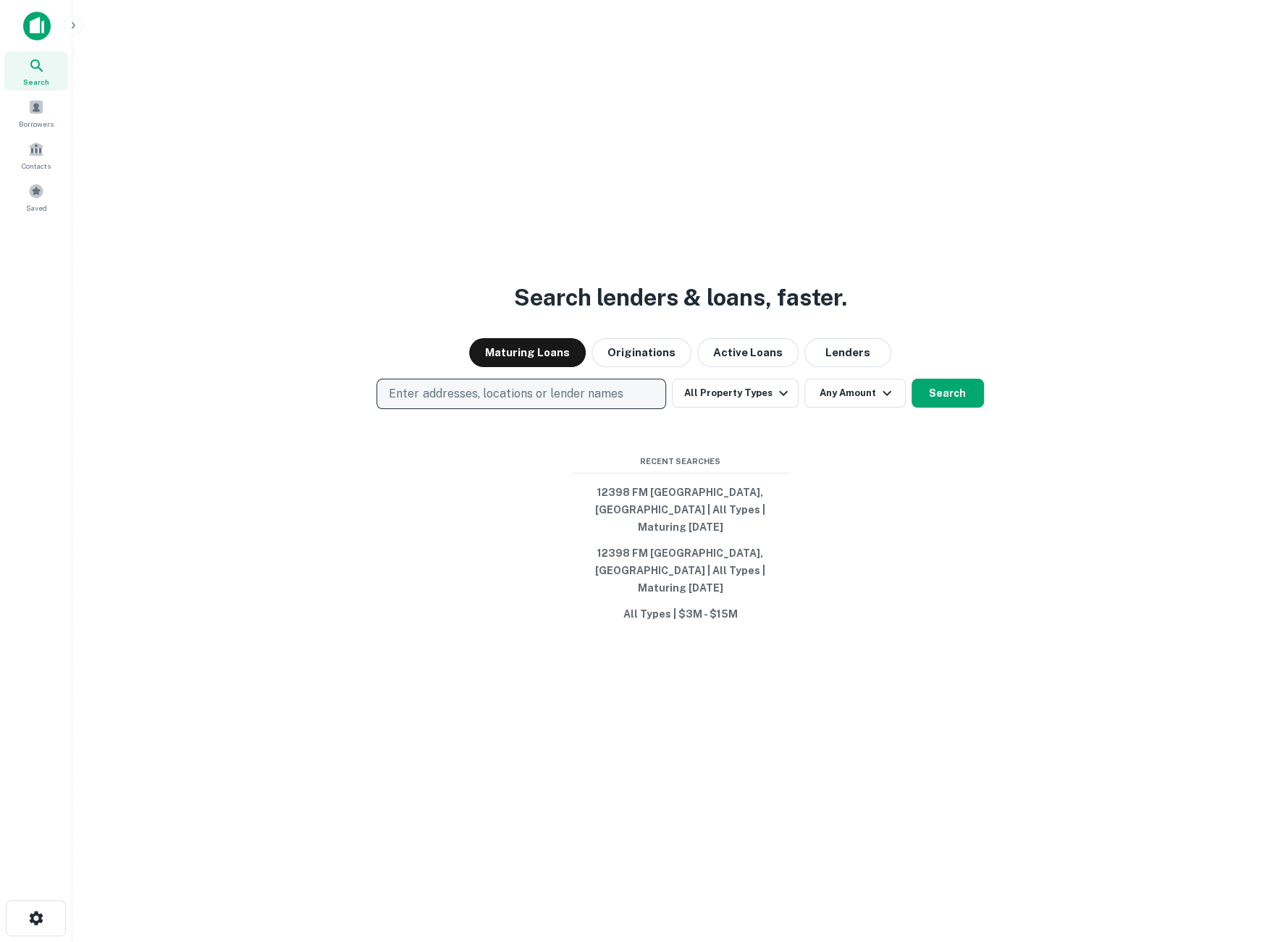
click at [482, 403] on p "Enter addresses, locations or lender names" at bounding box center [505, 393] width 234 height 17
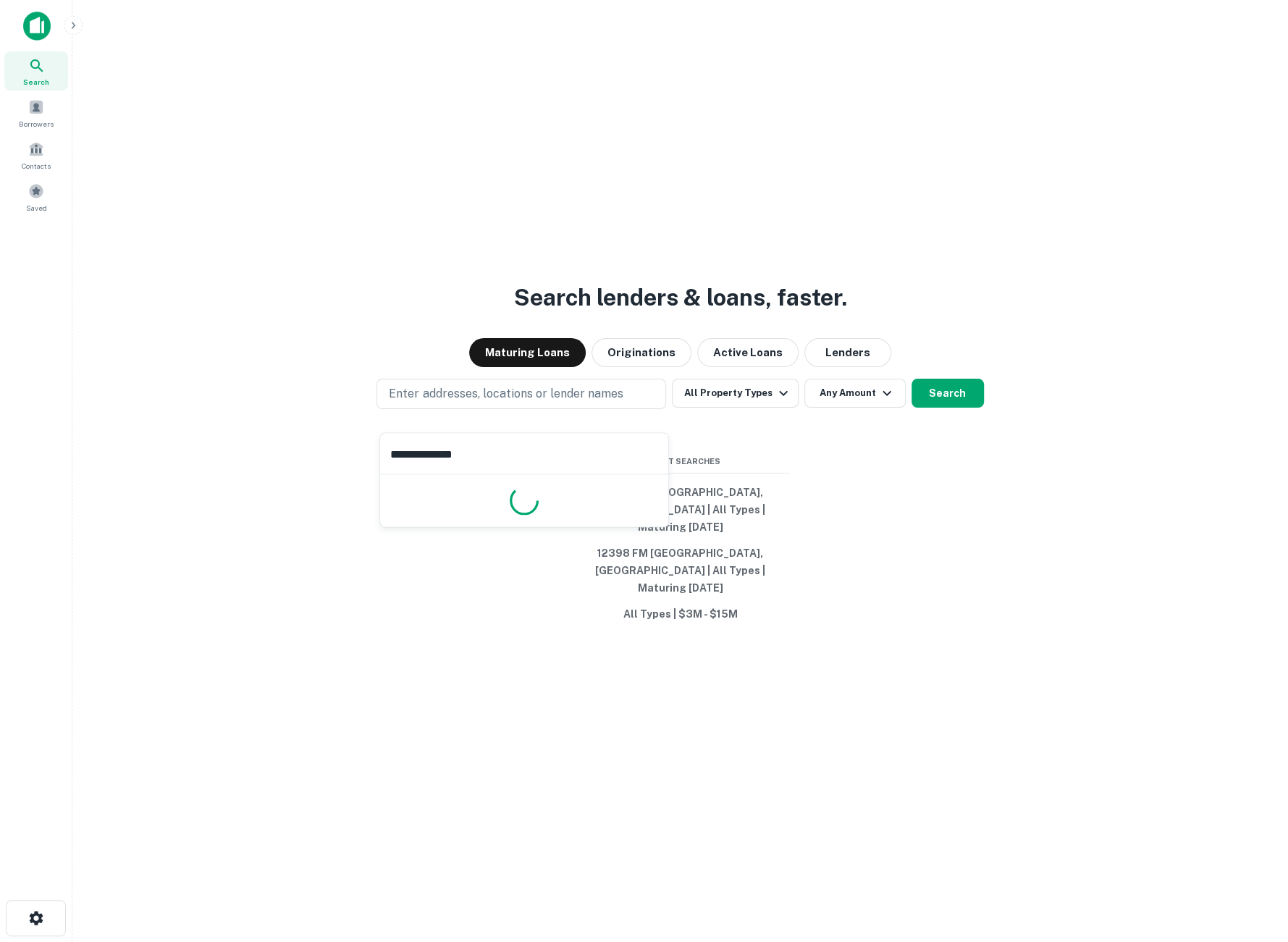
type input "**********"
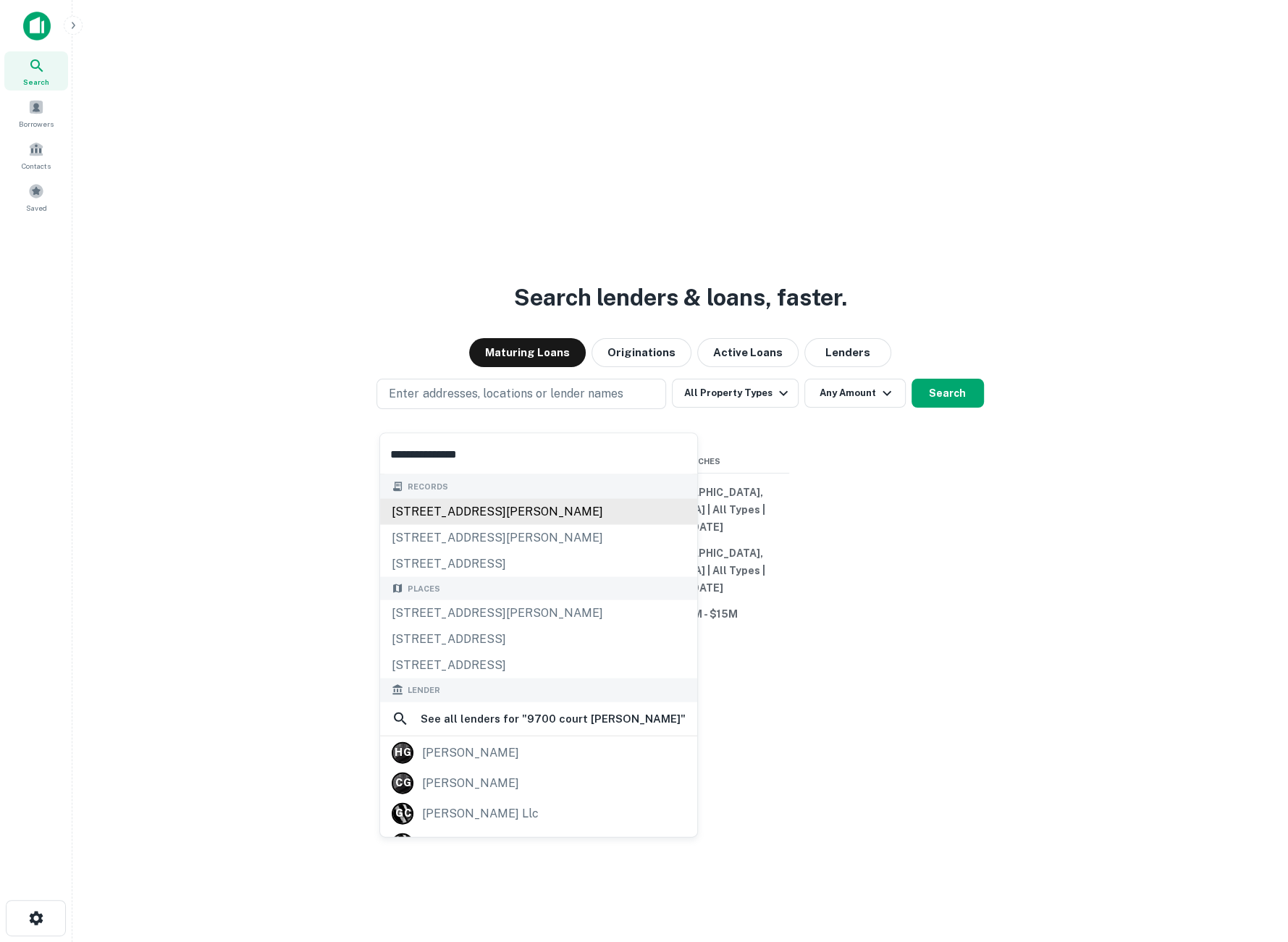
click at [513, 516] on div "9700 court glen dr, houston, tx, 77099" at bounding box center [539, 510] width 317 height 26
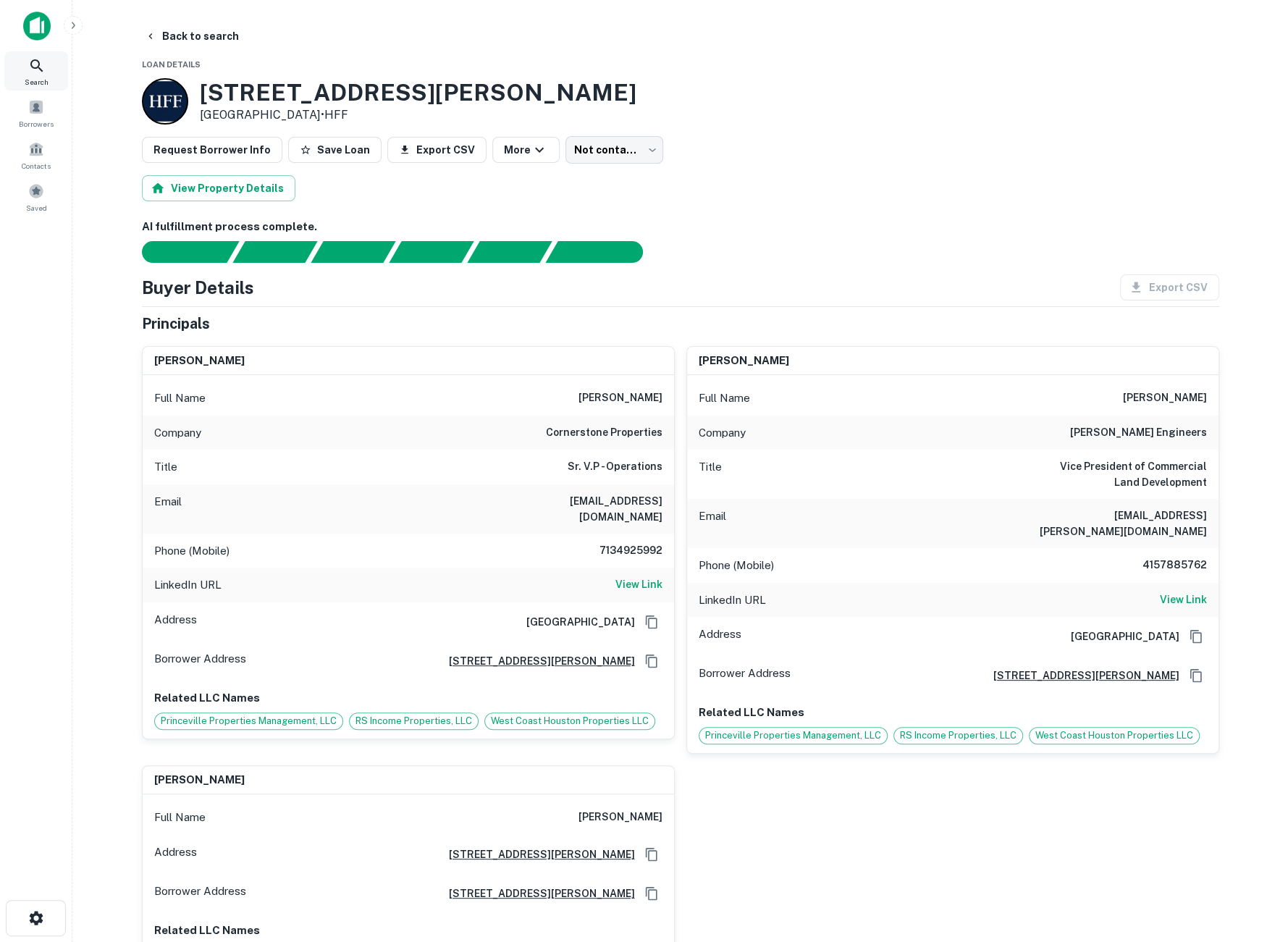
click at [39, 62] on icon at bounding box center [37, 65] width 13 height 13
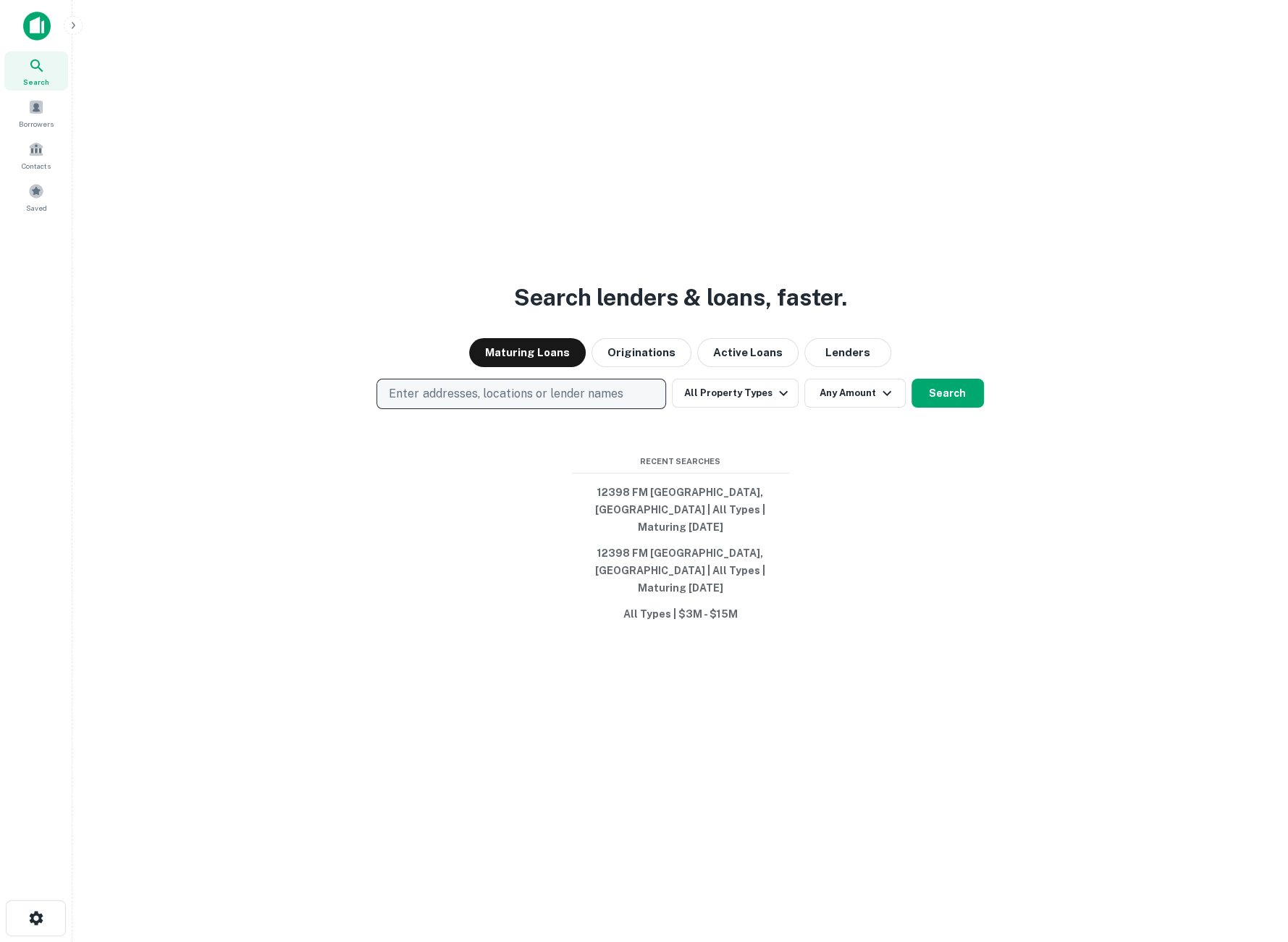
click at [483, 403] on p "Enter addresses, locations or lender names" at bounding box center [505, 393] width 234 height 17
type input "**********"
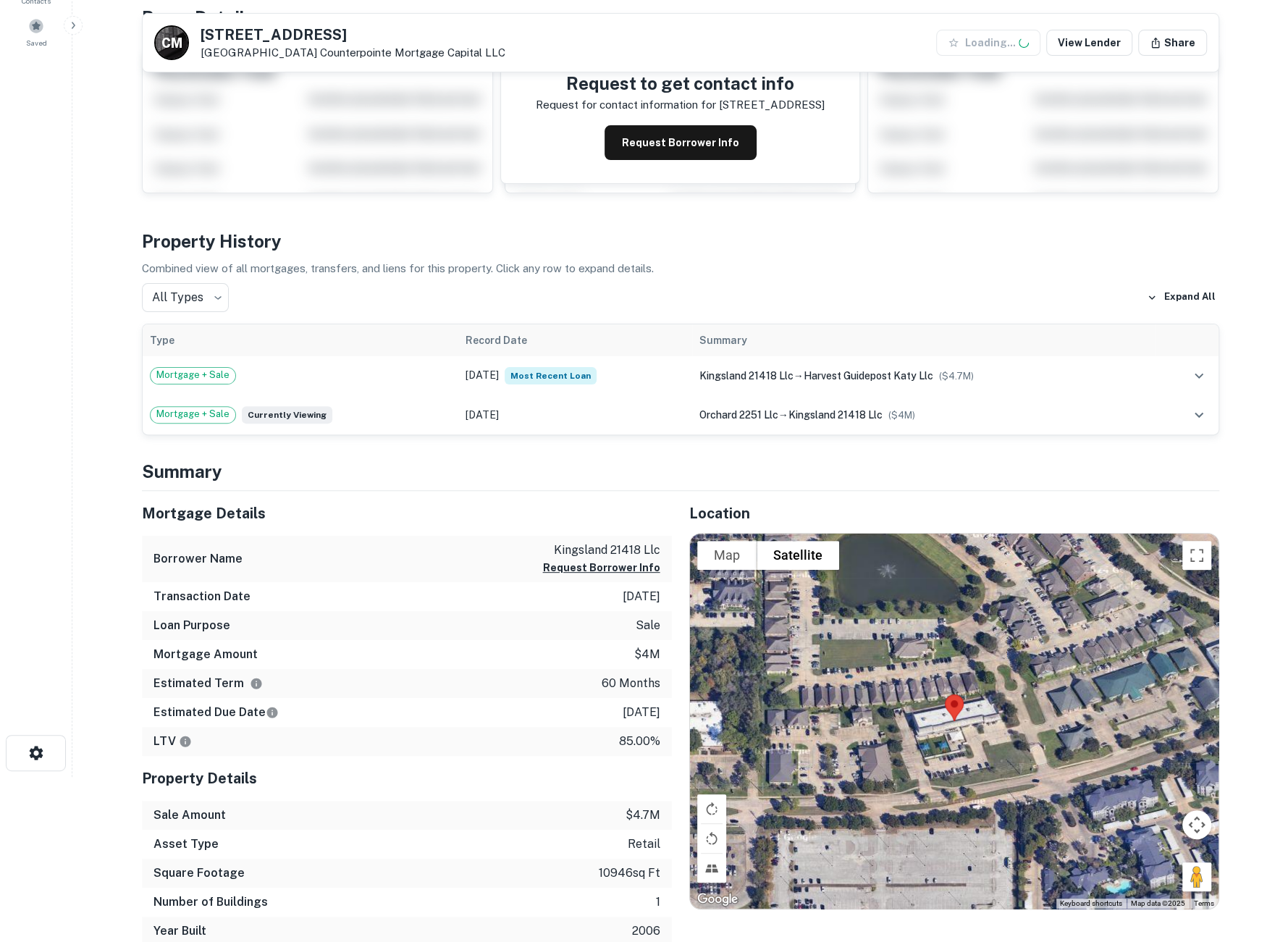
scroll to position [241, 0]
